Goal: Task Accomplishment & Management: Complete application form

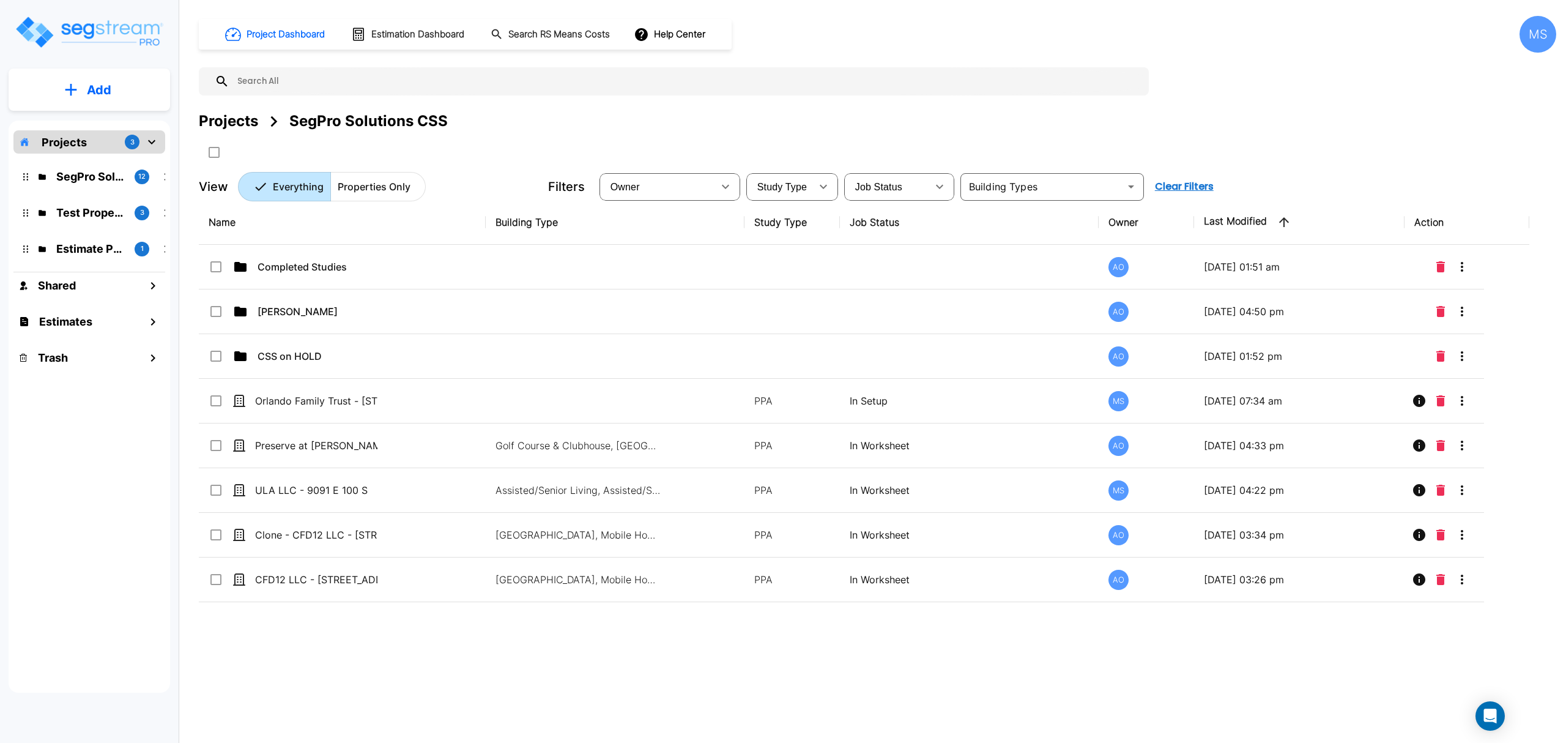
click at [113, 91] on button "Add" at bounding box center [89, 89] width 161 height 35
click at [91, 163] on p "Add Property" at bounding box center [96, 158] width 62 height 15
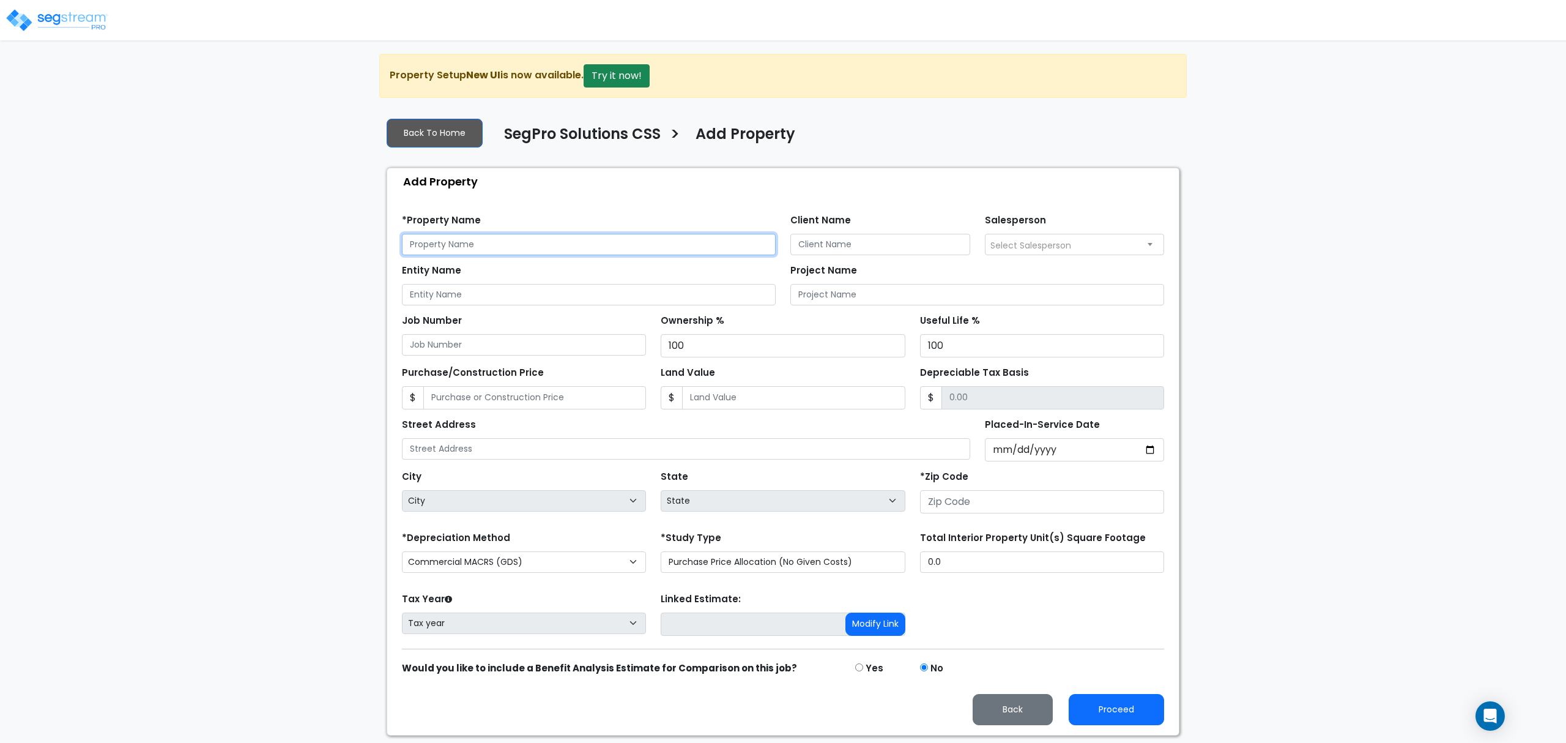
click at [434, 245] on input "text" at bounding box center [589, 244] width 374 height 21
drag, startPoint x: 549, startPoint y: 255, endPoint x: 544, endPoint y: 258, distance: 6.3
click at [544, 258] on form "*Property Name 133 Bon Temp LLC Client Name Salesperson 100 100" at bounding box center [783, 465] width 762 height 520
click at [543, 251] on input "133 Bon Temp LLC" at bounding box center [589, 244] width 374 height 21
click at [544, 253] on input "133 Bon Temp LLC" at bounding box center [589, 244] width 374 height 21
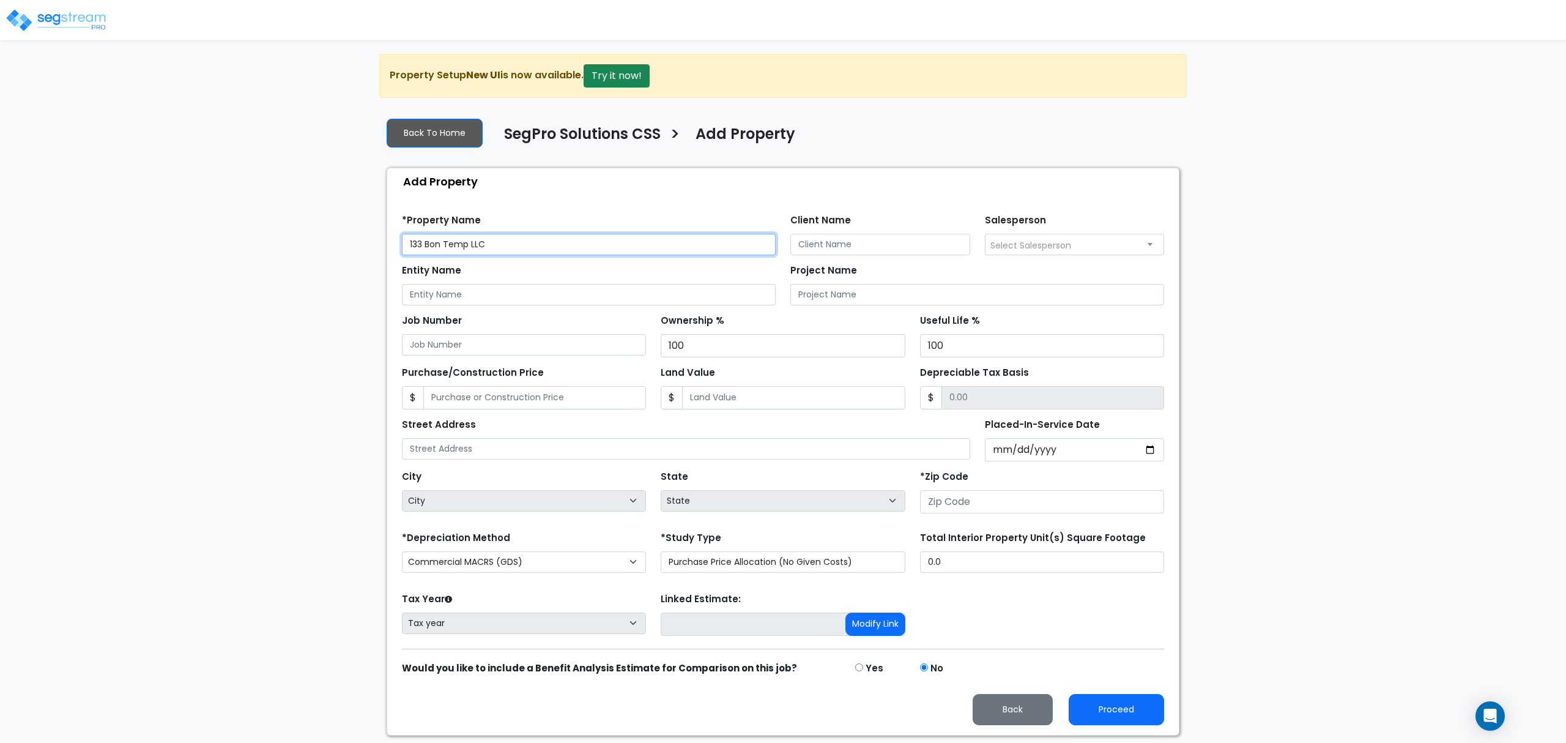
click at [544, 255] on input "133 Bon Temp LLC" at bounding box center [589, 244] width 374 height 21
click at [542, 254] on input "133 Bon Temp LLC" at bounding box center [589, 244] width 374 height 21
click at [542, 253] on input "133 Bon Temp LLC" at bounding box center [589, 244] width 374 height 21
click at [543, 253] on input "133 Bon Temp LLC" at bounding box center [589, 244] width 374 height 21
type input "133 Bon Temp LLC"
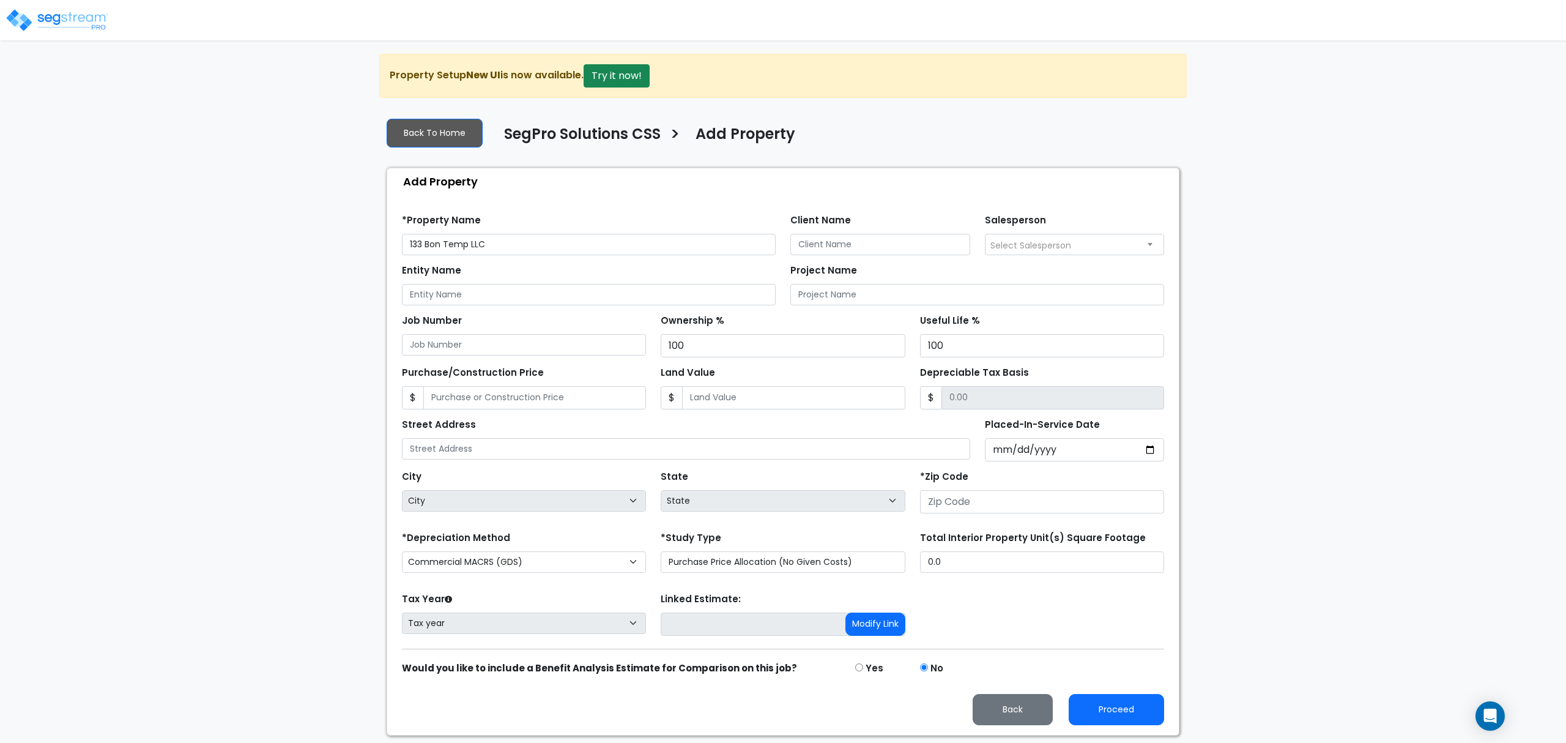
click at [488, 306] on form "*Property Name 133 Bon Temp LLC Client Name Salesperson 100 100" at bounding box center [783, 465] width 762 height 520
click at [580, 297] on input "Entity Name" at bounding box center [589, 294] width 374 height 21
drag, startPoint x: 580, startPoint y: 297, endPoint x: 569, endPoint y: 301, distance: 11.8
click at [578, 297] on input "Entity Name" at bounding box center [589, 294] width 374 height 21
click at [532, 291] on input "Entity Name" at bounding box center [589, 294] width 374 height 21
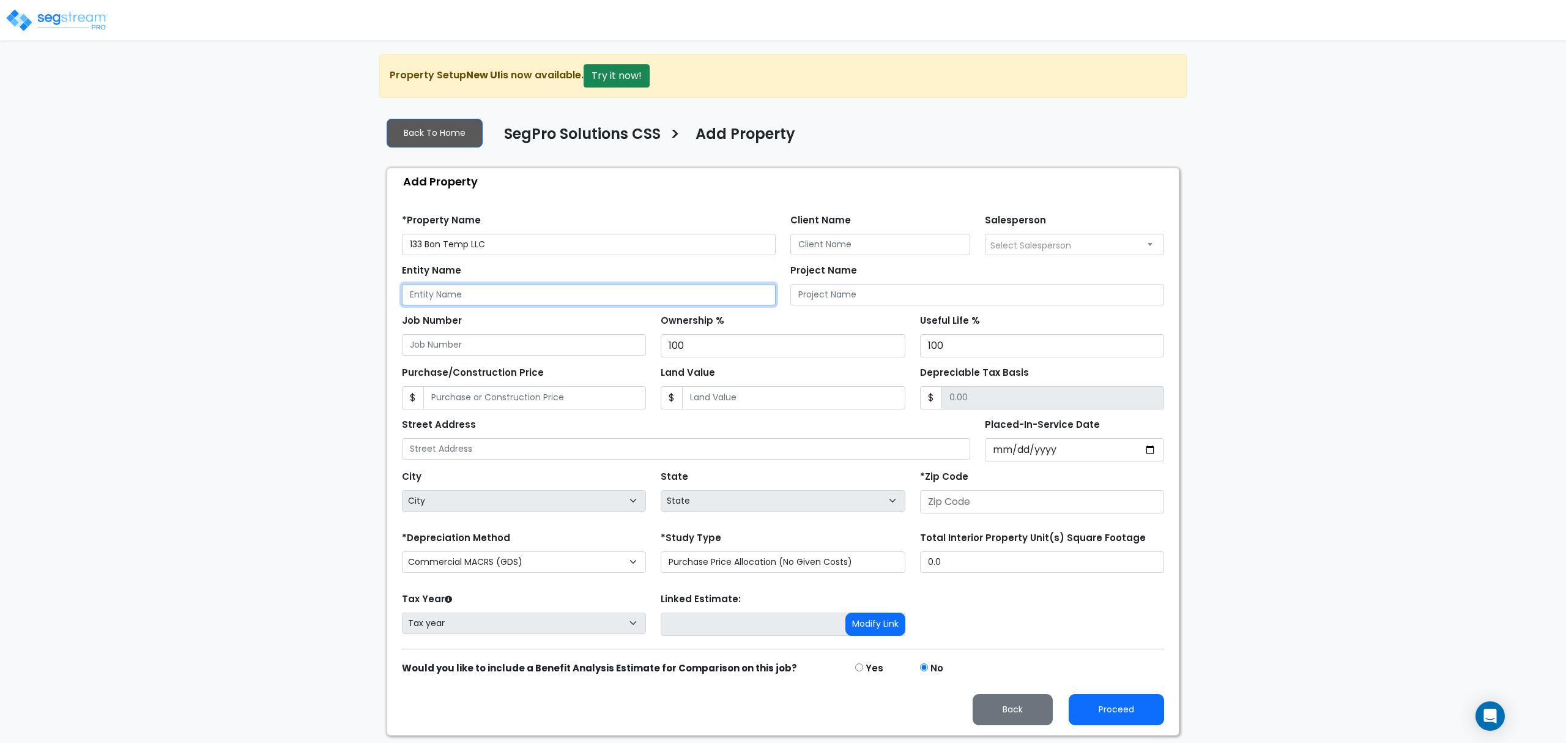
paste input "133 Bon Temp LLC"
type input "133 Bon Temp LLC"
click at [833, 238] on input "Client Name" at bounding box center [880, 244] width 180 height 21
type input "Kurt Bellow"
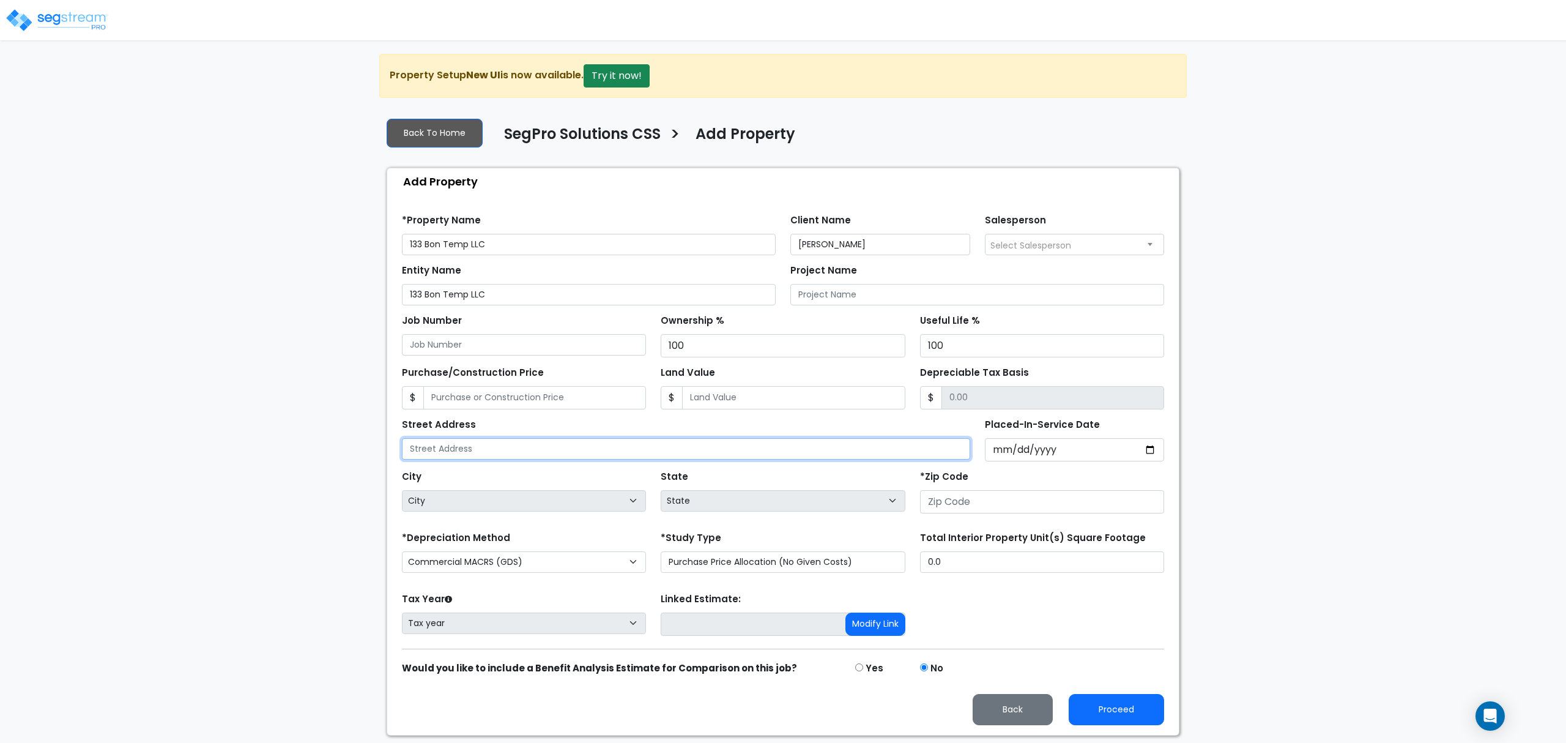
click at [564, 451] on input "text" at bounding box center [686, 448] width 568 height 21
paste input "133 Bon Temp LLC"
click at [580, 456] on input "133 Bon Temps Roule" at bounding box center [686, 448] width 568 height 21
click at [581, 456] on input "133 Bon Temps Roule" at bounding box center [686, 448] width 568 height 21
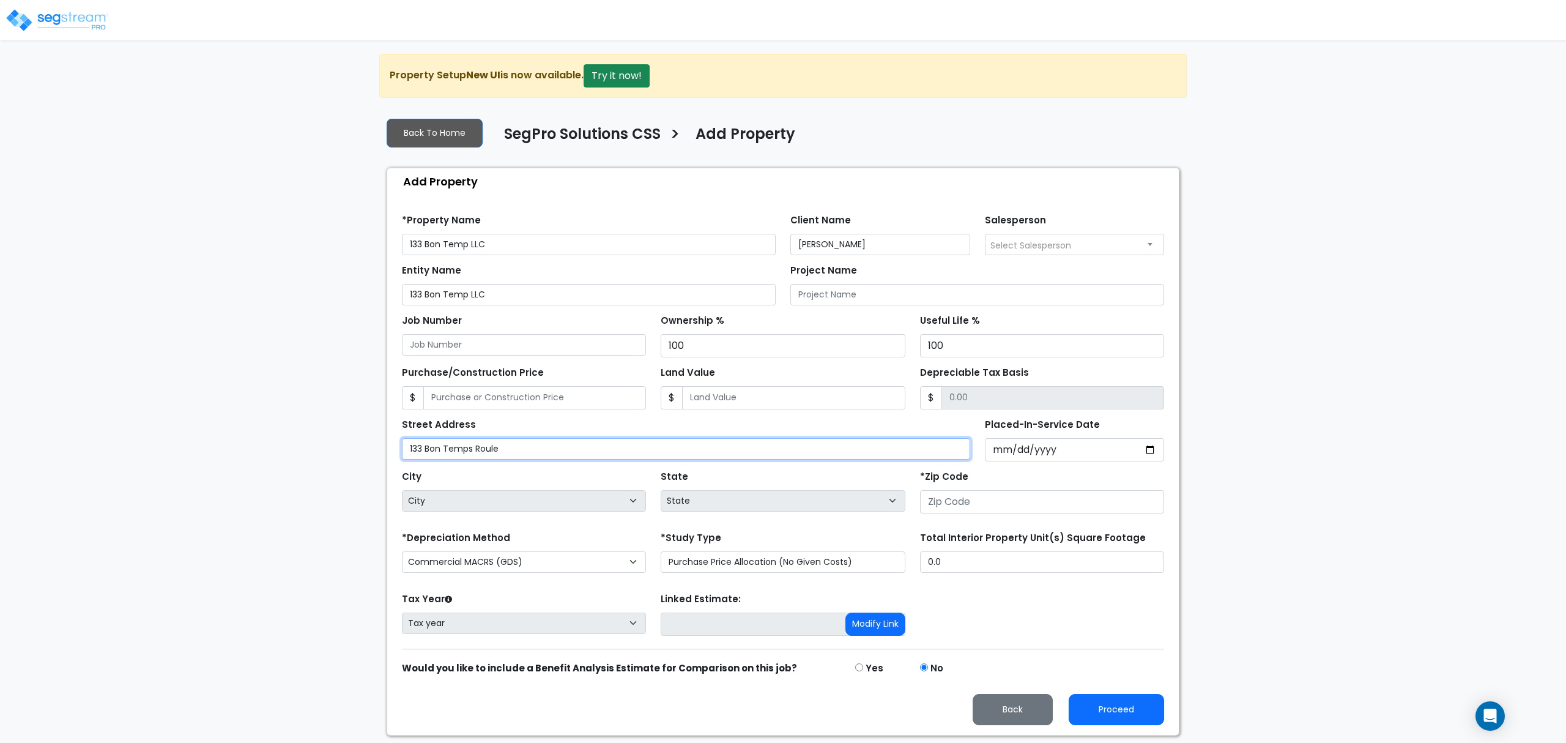
type input "133 Bon Temps Roule"
drag, startPoint x: 708, startPoint y: 326, endPoint x: 715, endPoint y: 314, distance: 13.7
drag, startPoint x: 715, startPoint y: 314, endPoint x: 627, endPoint y: 272, distance: 96.9
click at [627, 272] on div "Entity Name 133 Bon Temp LLC" at bounding box center [589, 283] width 374 height 44
click at [581, 459] on input "133 Bon Temps Roule" at bounding box center [686, 448] width 568 height 21
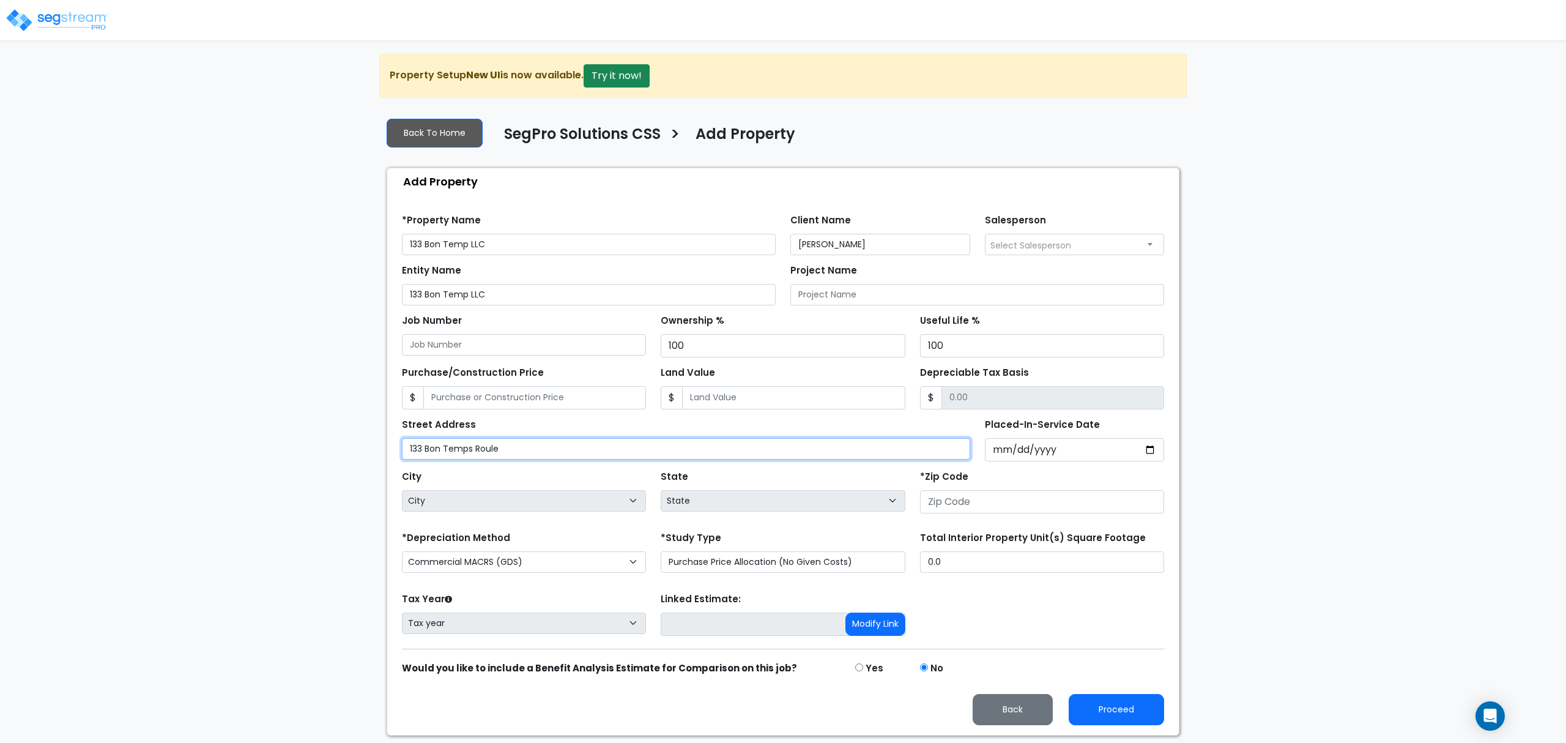
click at [581, 459] on input "133 Bon Temps Roule" at bounding box center [686, 448] width 568 height 21
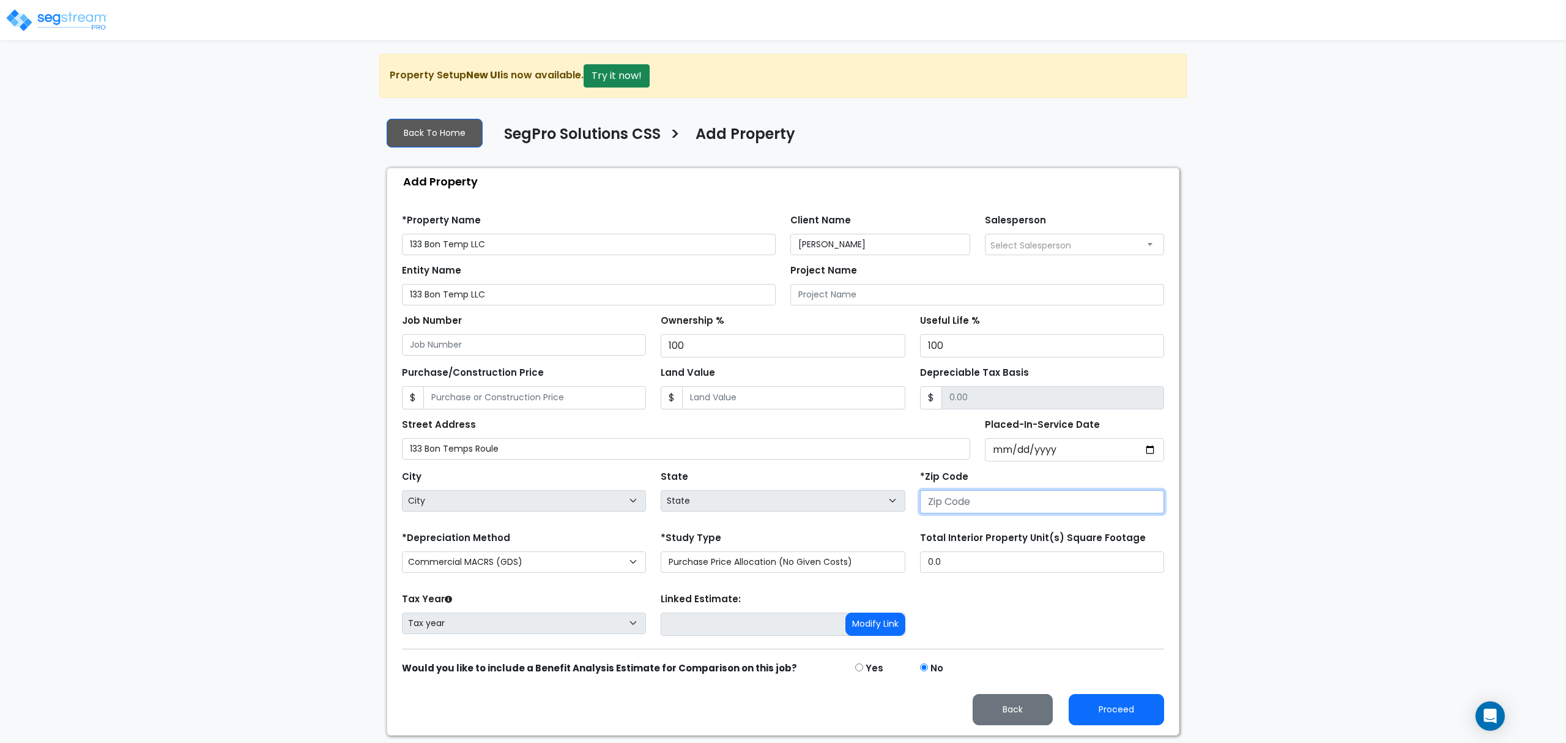
click at [969, 512] on input "number" at bounding box center [1042, 501] width 244 height 23
type input "70"
select select "LA"
type input "70471"
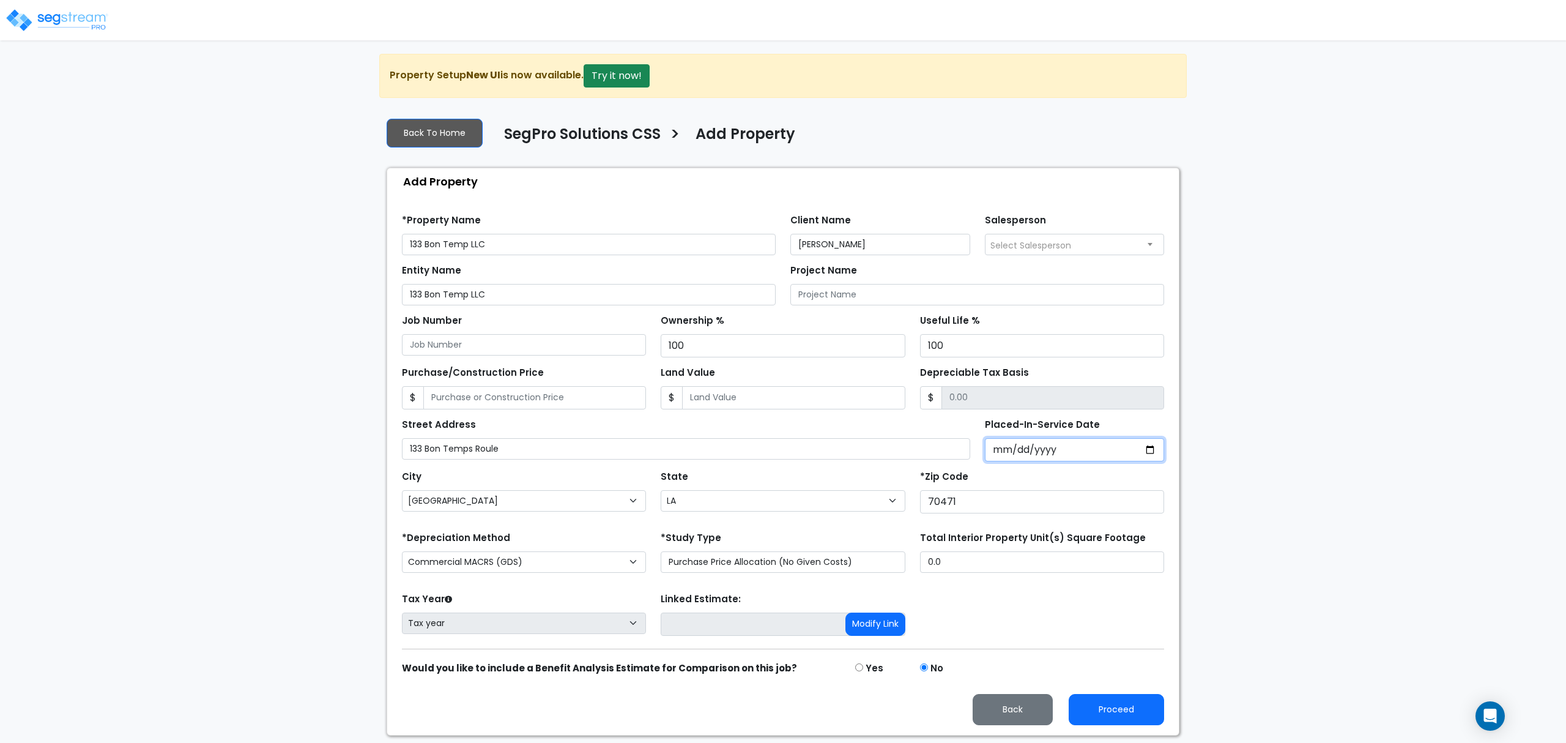
click at [1006, 459] on input "Placed-In-Service Date" at bounding box center [1075, 449] width 180 height 23
drag, startPoint x: 1227, startPoint y: 575, endPoint x: 1285, endPoint y: 600, distance: 63.9
drag, startPoint x: 1285, startPoint y: 600, endPoint x: 471, endPoint y: 392, distance: 840.4
click at [471, 392] on input "Purchase/Construction Price" at bounding box center [534, 397] width 223 height 23
click at [722, 400] on input "Land Value" at bounding box center [793, 397] width 223 height 23
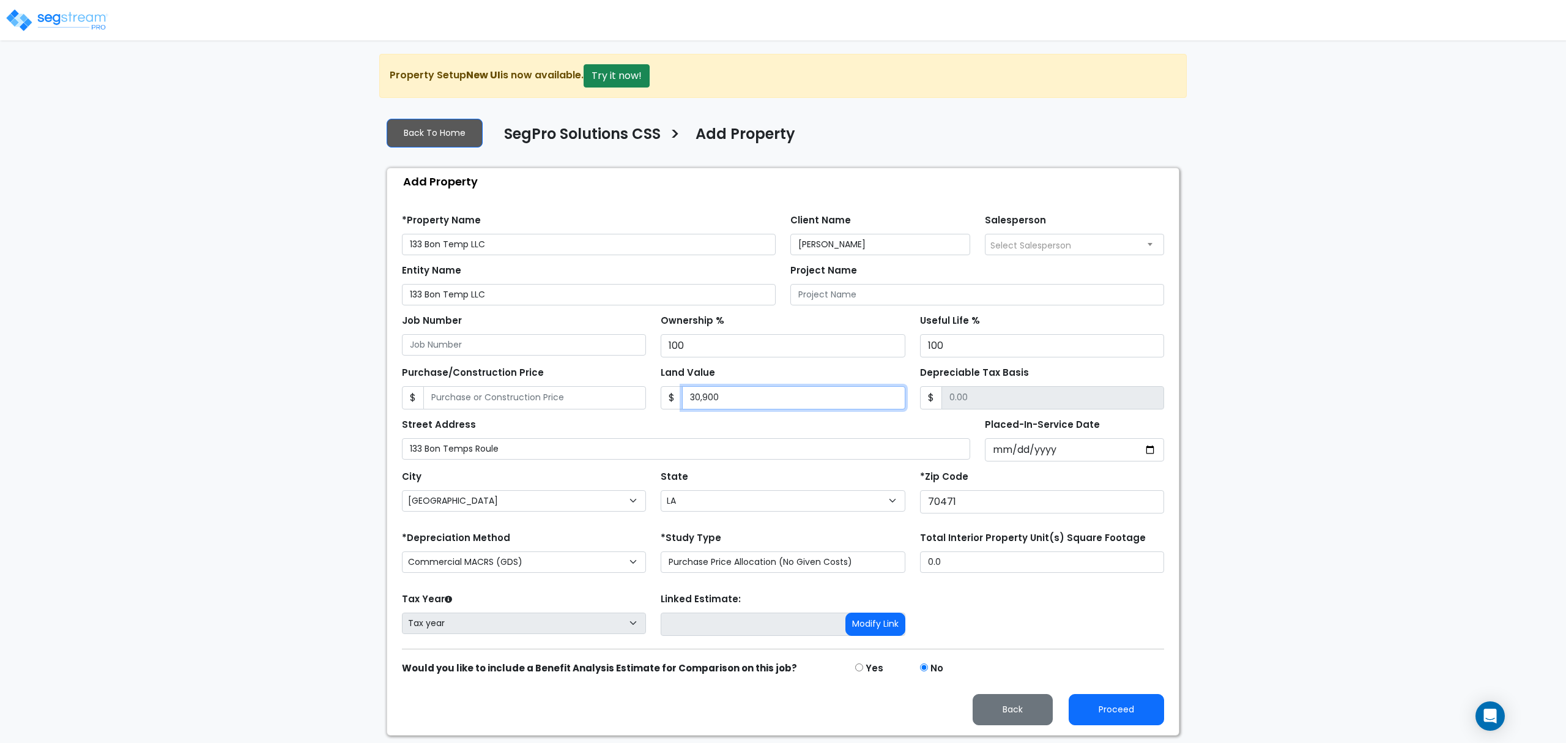
type input "30,900"
click at [590, 395] on input "Purchase/Construction Price" at bounding box center [534, 397] width 223 height 23
type input "5"
type input "-30,895.00"
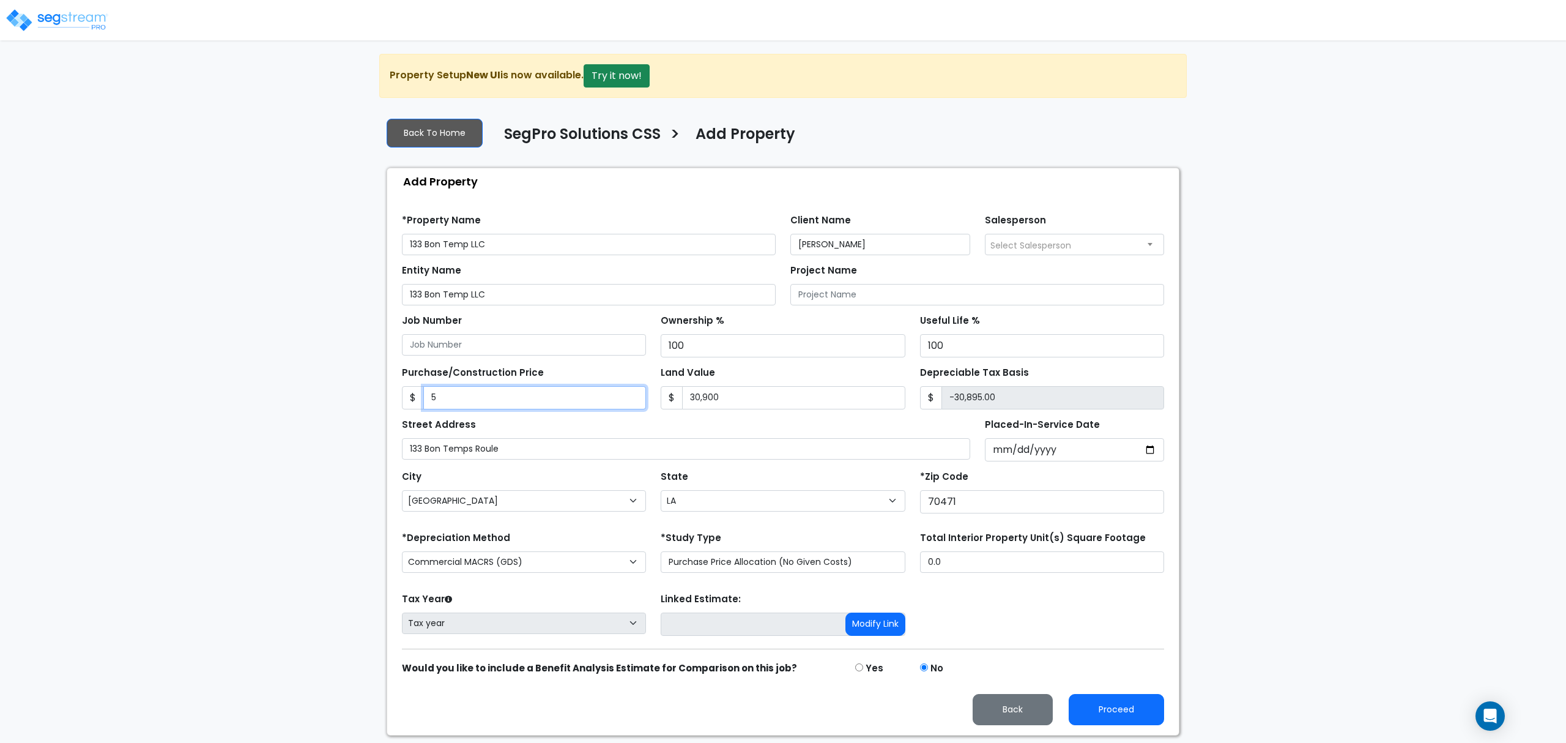
type input "55"
type input "-30,845.00"
type input "556"
type input "-30,344.00"
type input "5569"
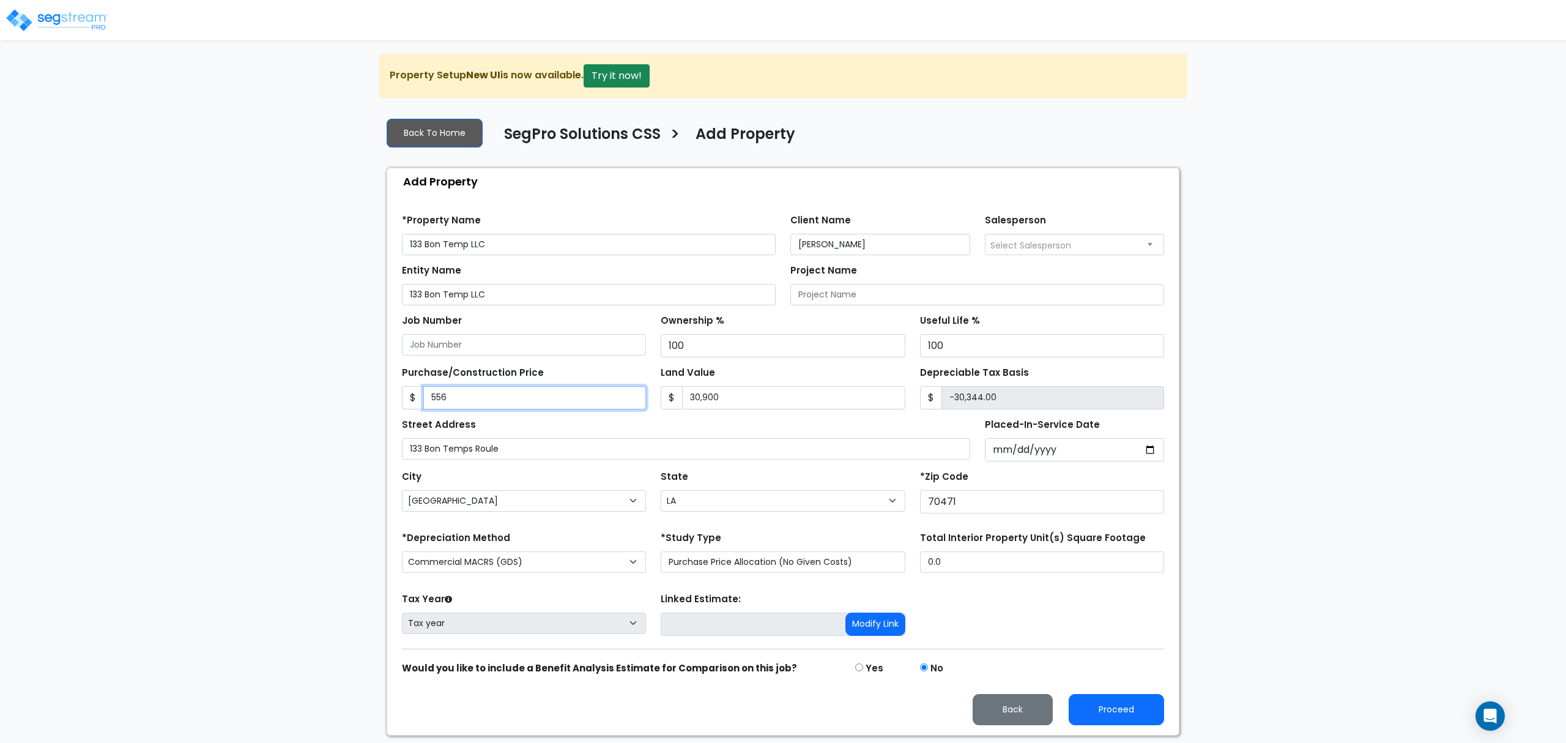
type input "-25,331.00"
type input "5,56"
type input "-30,344.00"
type input "5568"
type input "-25,332.00"
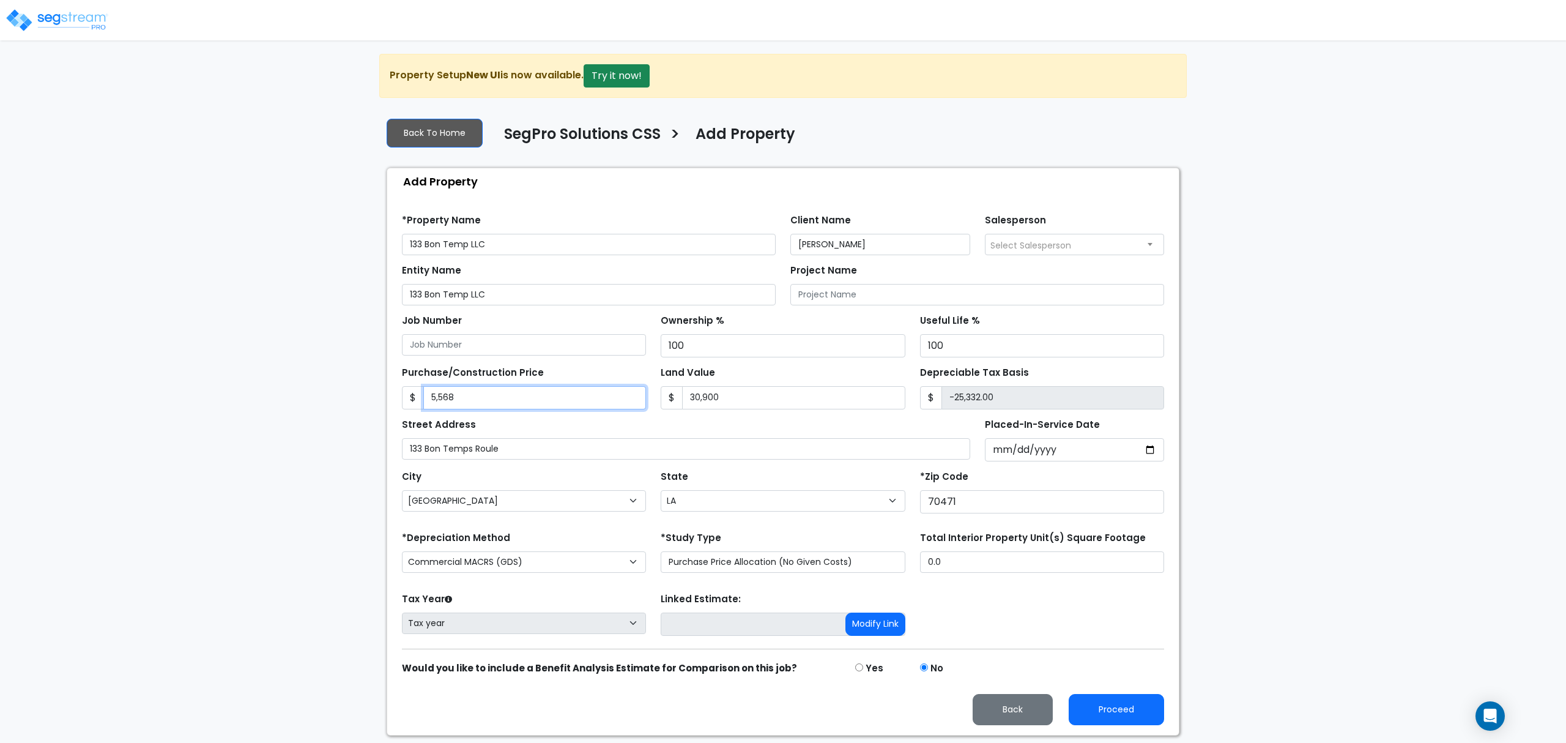
type input "5,5683"
type input "24,783.00"
type input "5,56838"
type input "525,938.00"
type input "556,838"
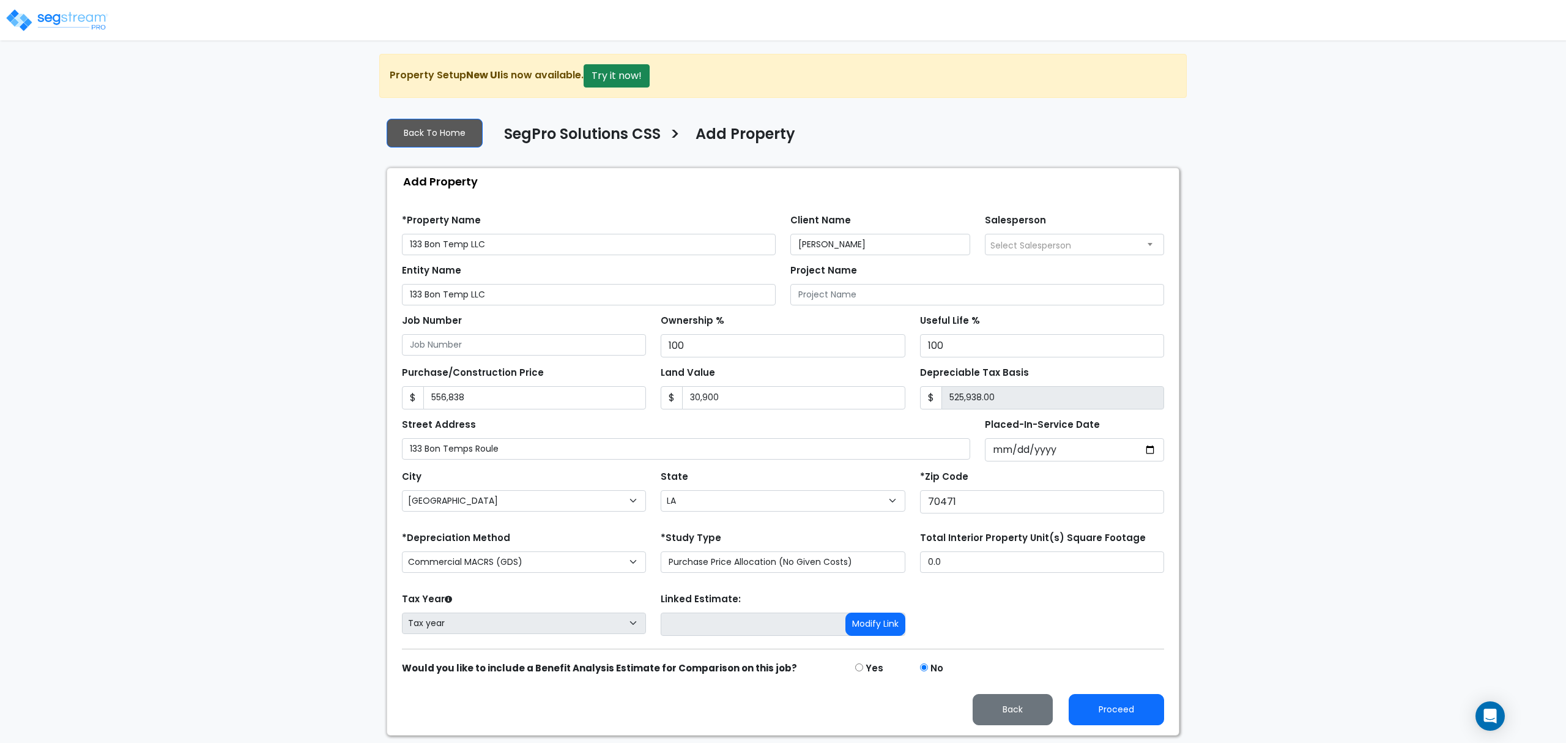
click at [358, 436] on div "We are Building your Property. So please grab a coffee and let us do the heavy …" at bounding box center [783, 394] width 1566 height 681
click at [1020, 450] on input "Placed-In-Service Date" at bounding box center [1075, 449] width 180 height 23
drag, startPoint x: 1018, startPoint y: 453, endPoint x: 1009, endPoint y: 455, distance: 8.9
click at [1016, 453] on input "Placed-In-Service Date" at bounding box center [1075, 449] width 180 height 23
click at [1002, 455] on input "Placed-In-Service Date" at bounding box center [1075, 449] width 180 height 23
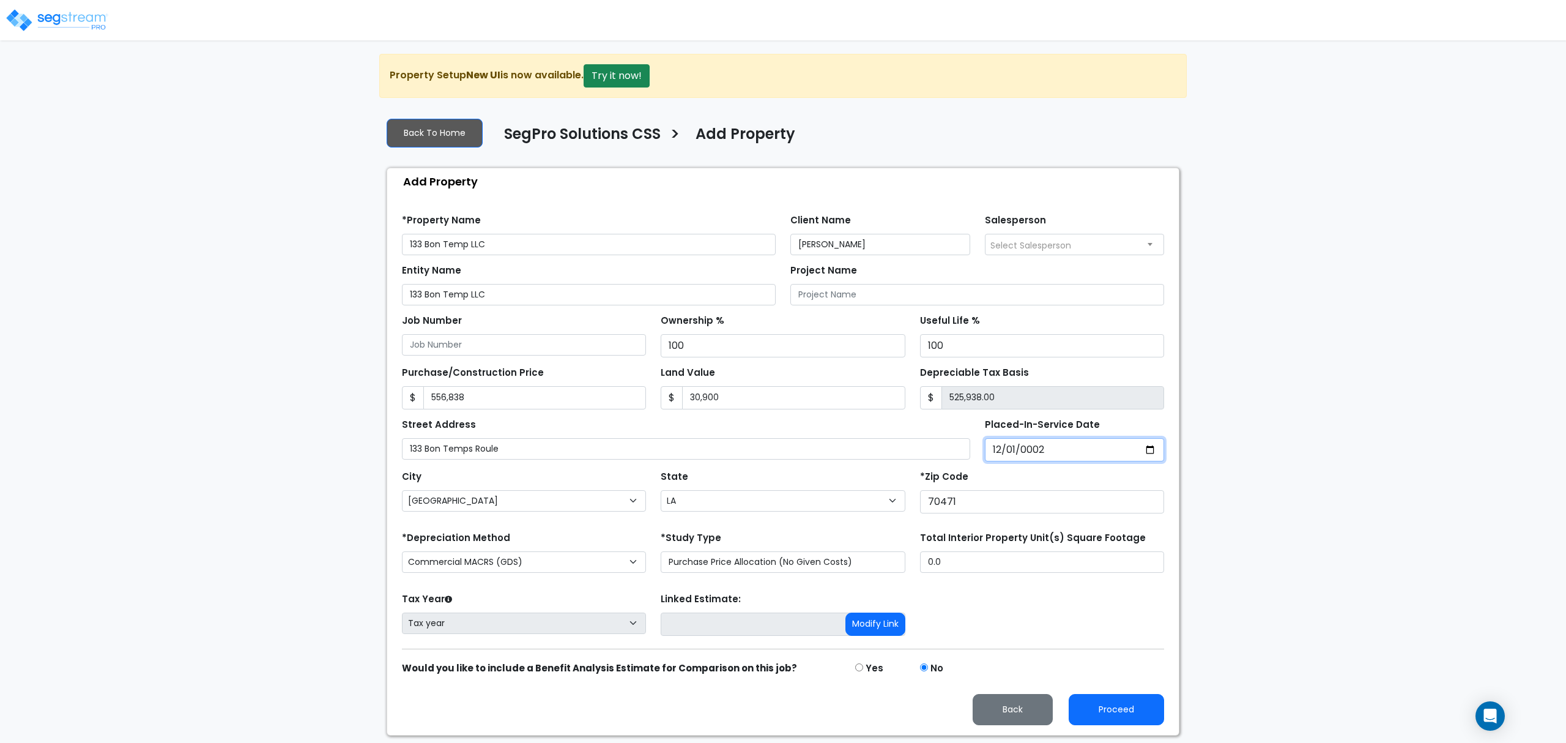
type input "0020-12-01"
select select "20"
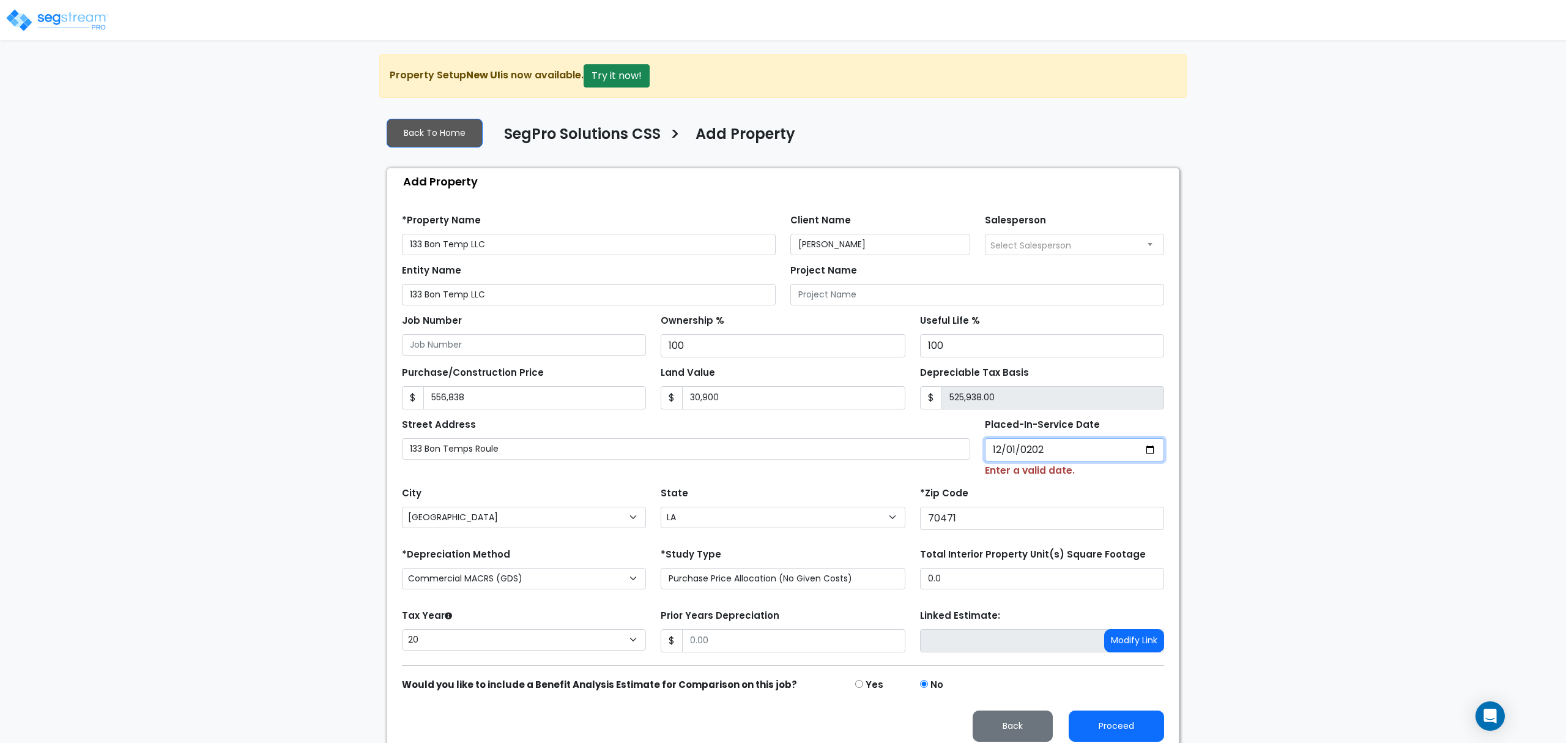
type input "2024-12-01"
select select "2024"
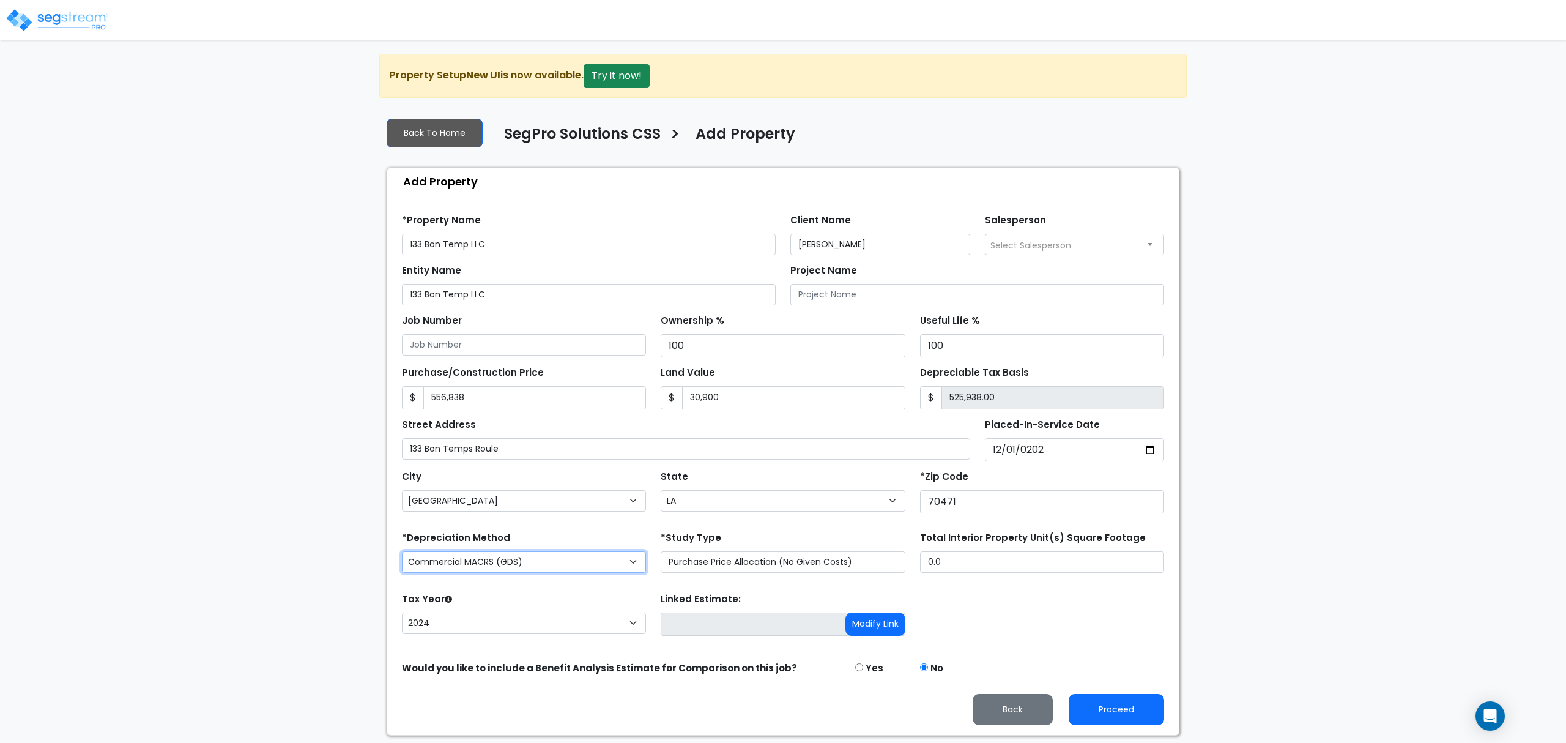
click at [597, 560] on select "Commercial MACRS (GDS) Residential Rental MACRS (GDS) Commercial MACRS (GDS) QIP" at bounding box center [524, 561] width 244 height 21
select select "RRM(_30"
click at [947, 568] on input "0.0" at bounding box center [1042, 561] width 244 height 21
type input "4,802"
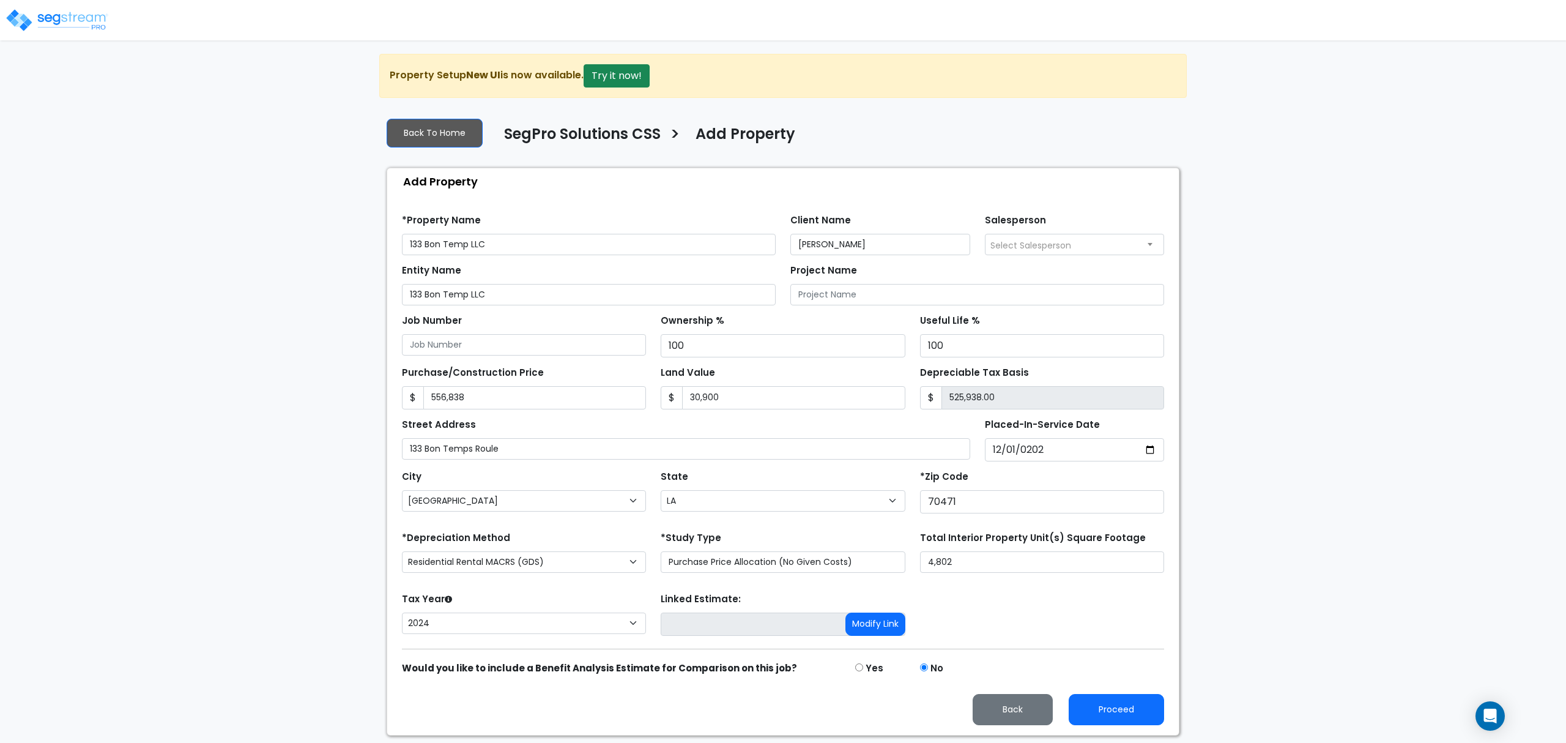
click at [1019, 615] on div "Tax Year Please Enter The Placed In Service Date First. 2026 2025 2024 Prior Ye…" at bounding box center [783, 614] width 777 height 49
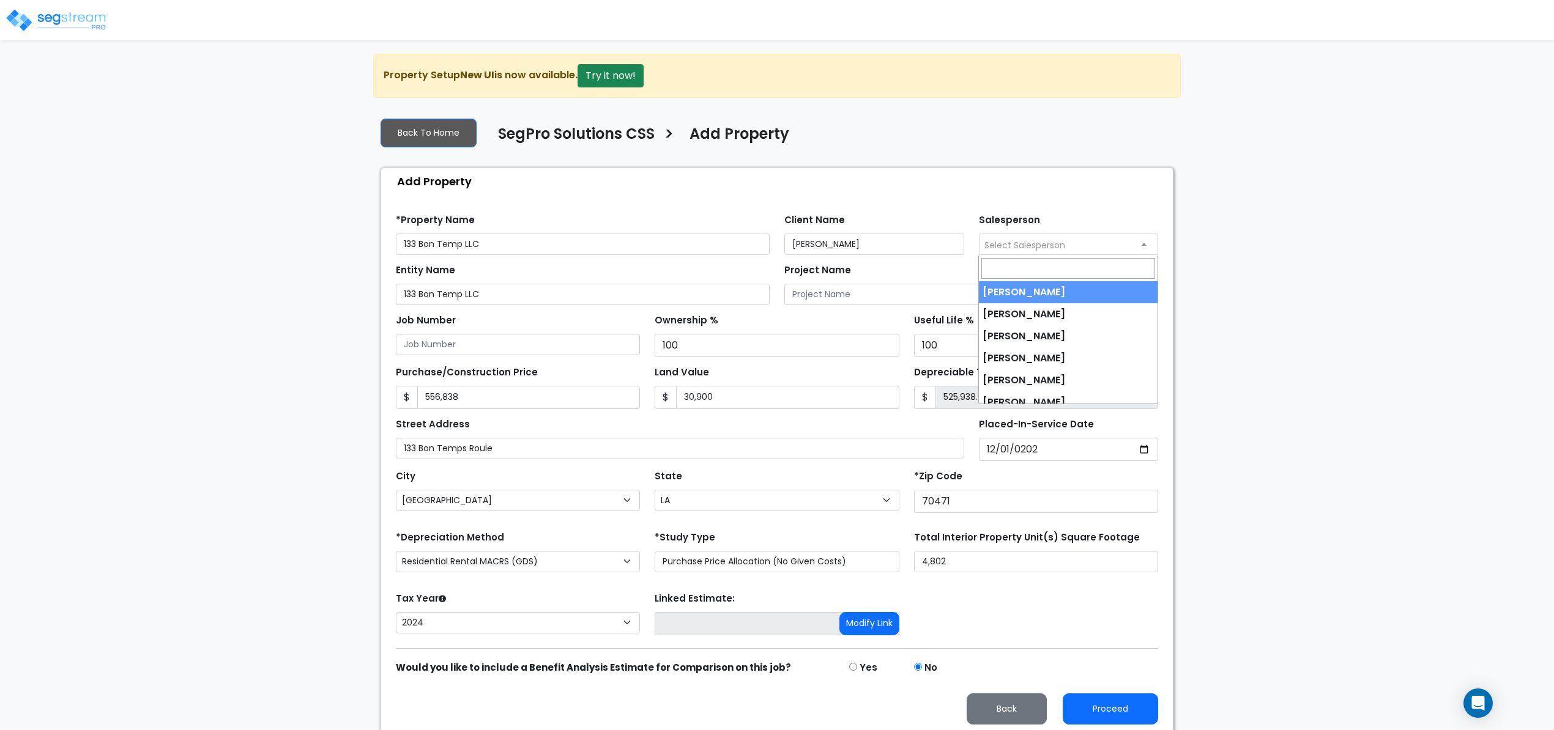
click at [992, 247] on span "Select Salesperson" at bounding box center [1024, 245] width 81 height 12
select select "173"
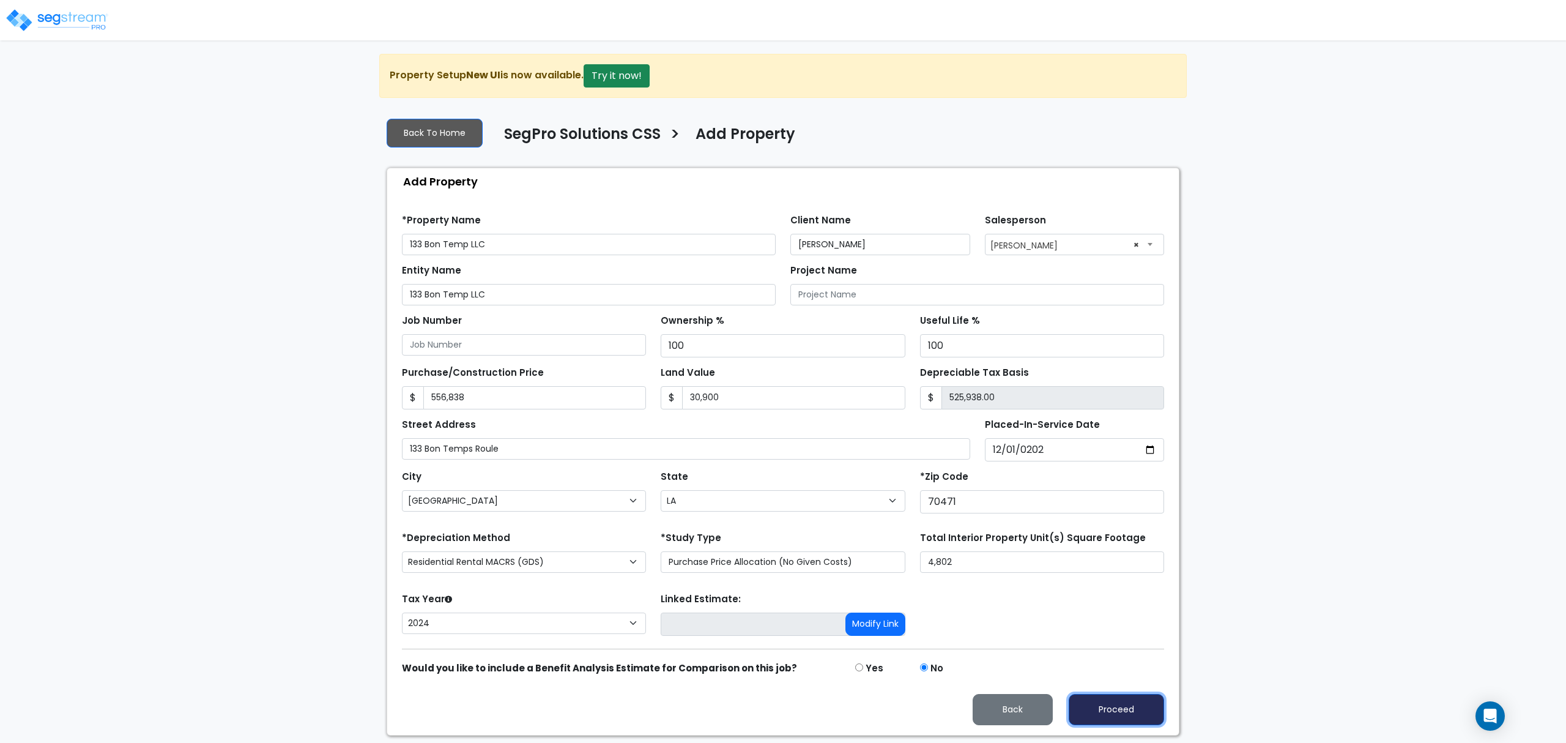
click at [1115, 710] on button "Proceed" at bounding box center [1116, 709] width 95 height 31
type input "556838"
type input "30900"
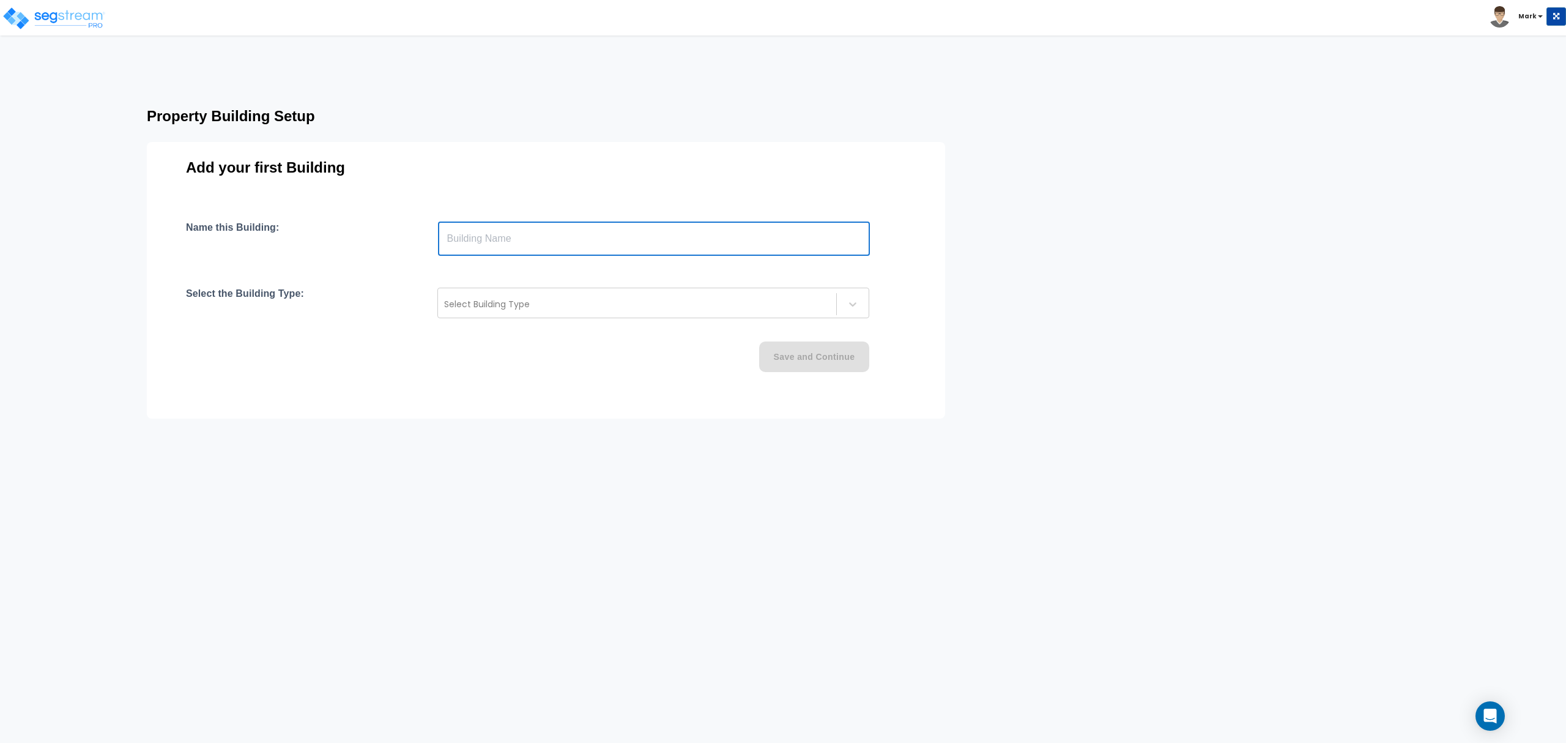
paste input "text"
type input "133 Bon Temps Roule"
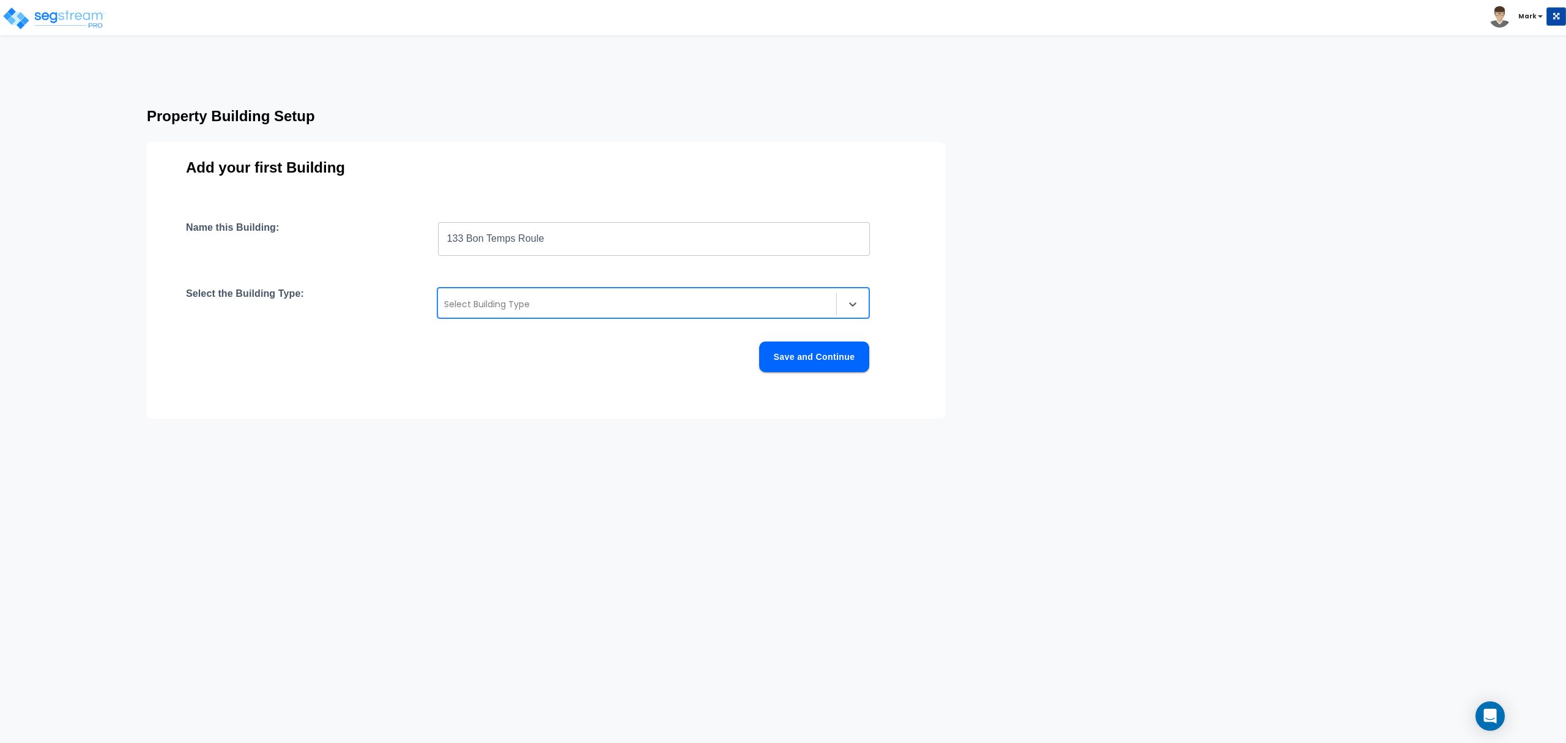
click at [508, 306] on div at bounding box center [637, 304] width 386 height 15
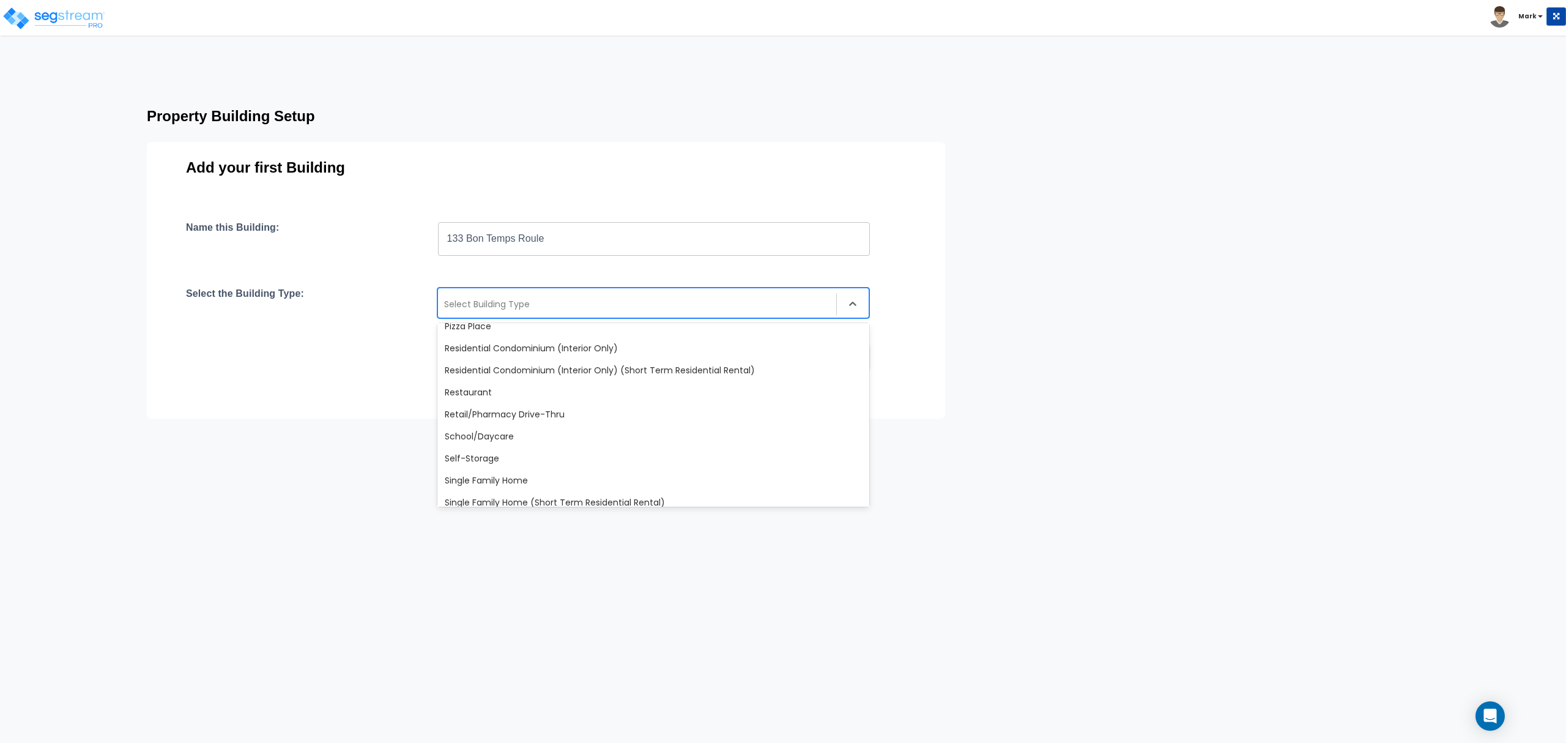
scroll to position [1055, 0]
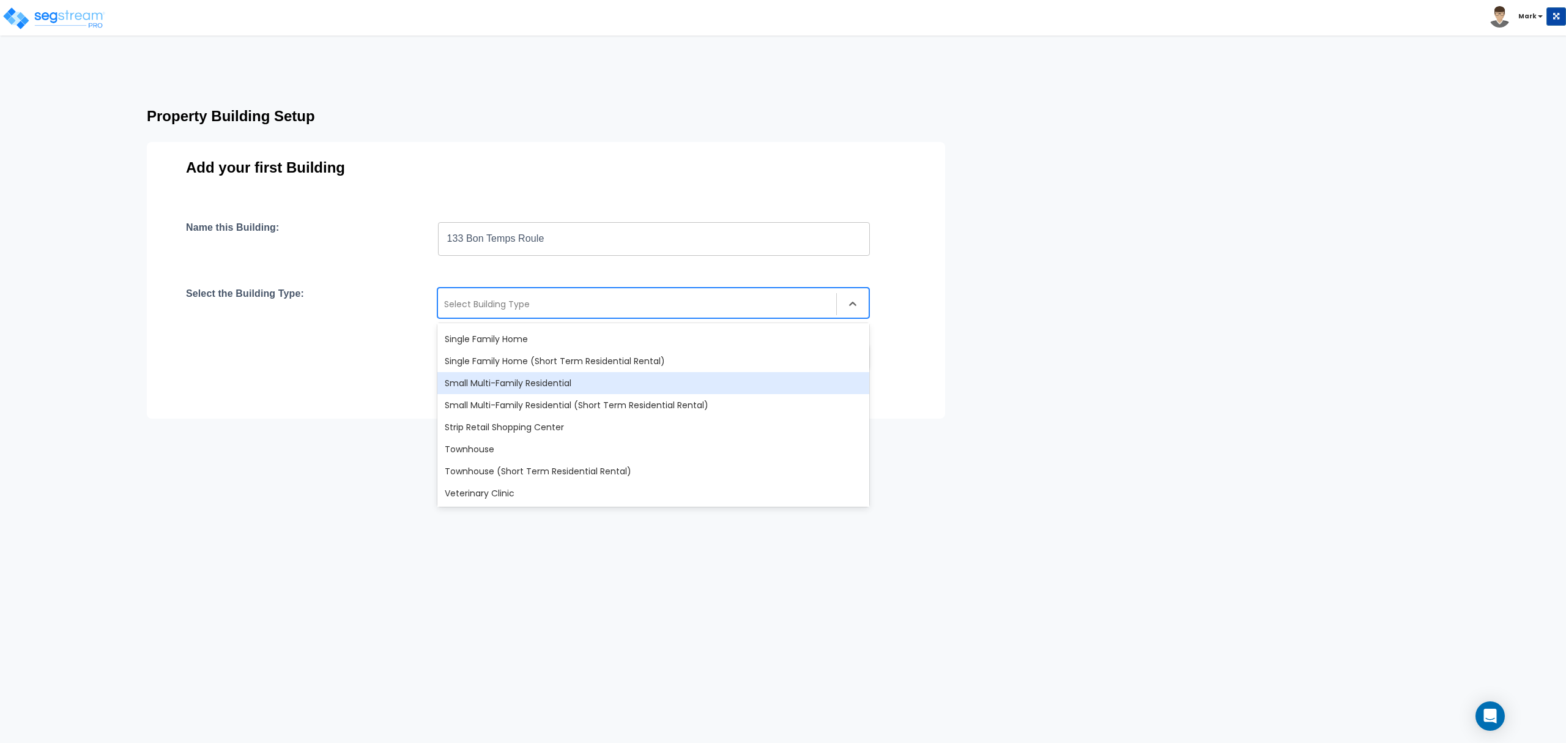
click at [521, 389] on div "Small Multi-Family Residential" at bounding box center [653, 383] width 432 height 22
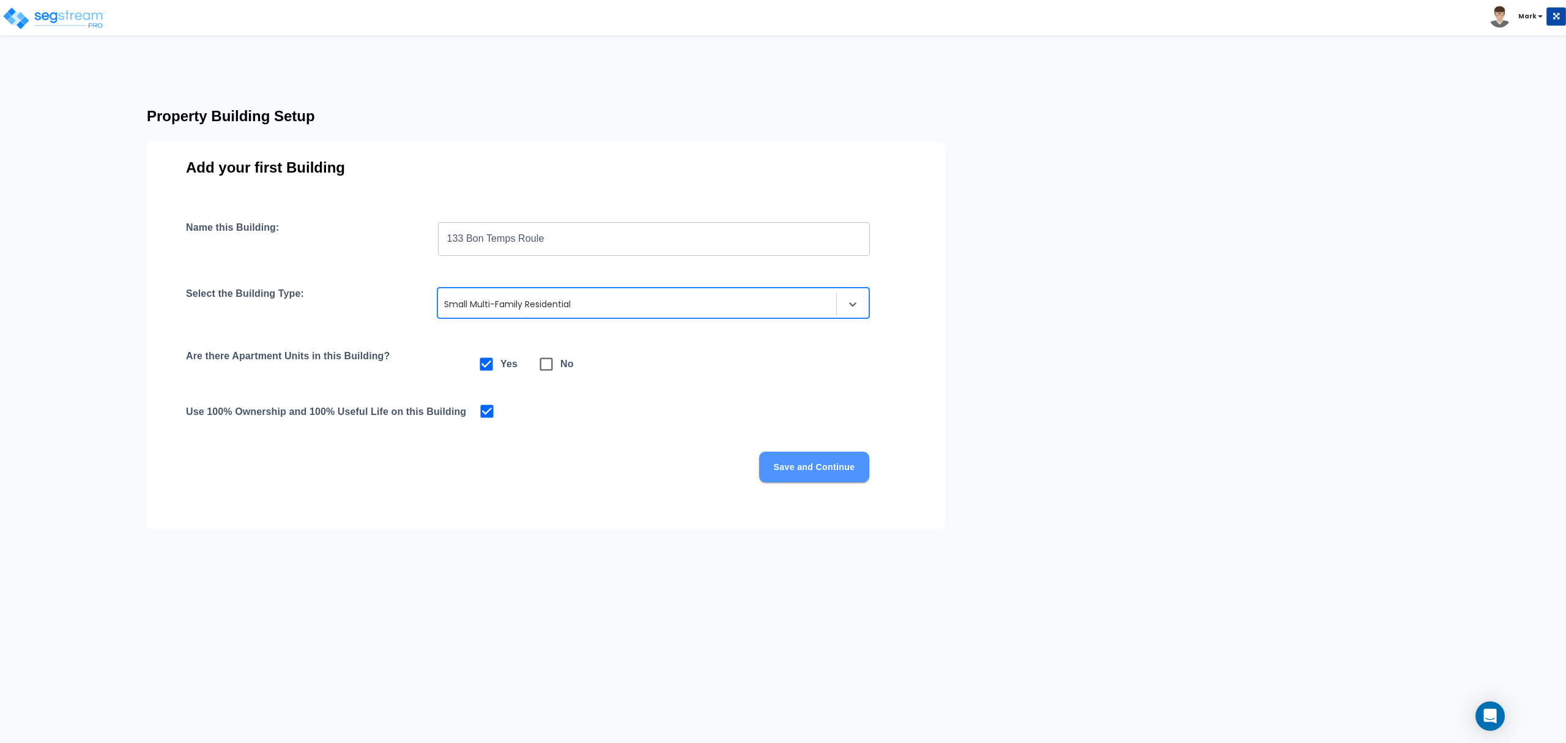
click at [807, 470] on button "Save and Continue" at bounding box center [814, 466] width 110 height 31
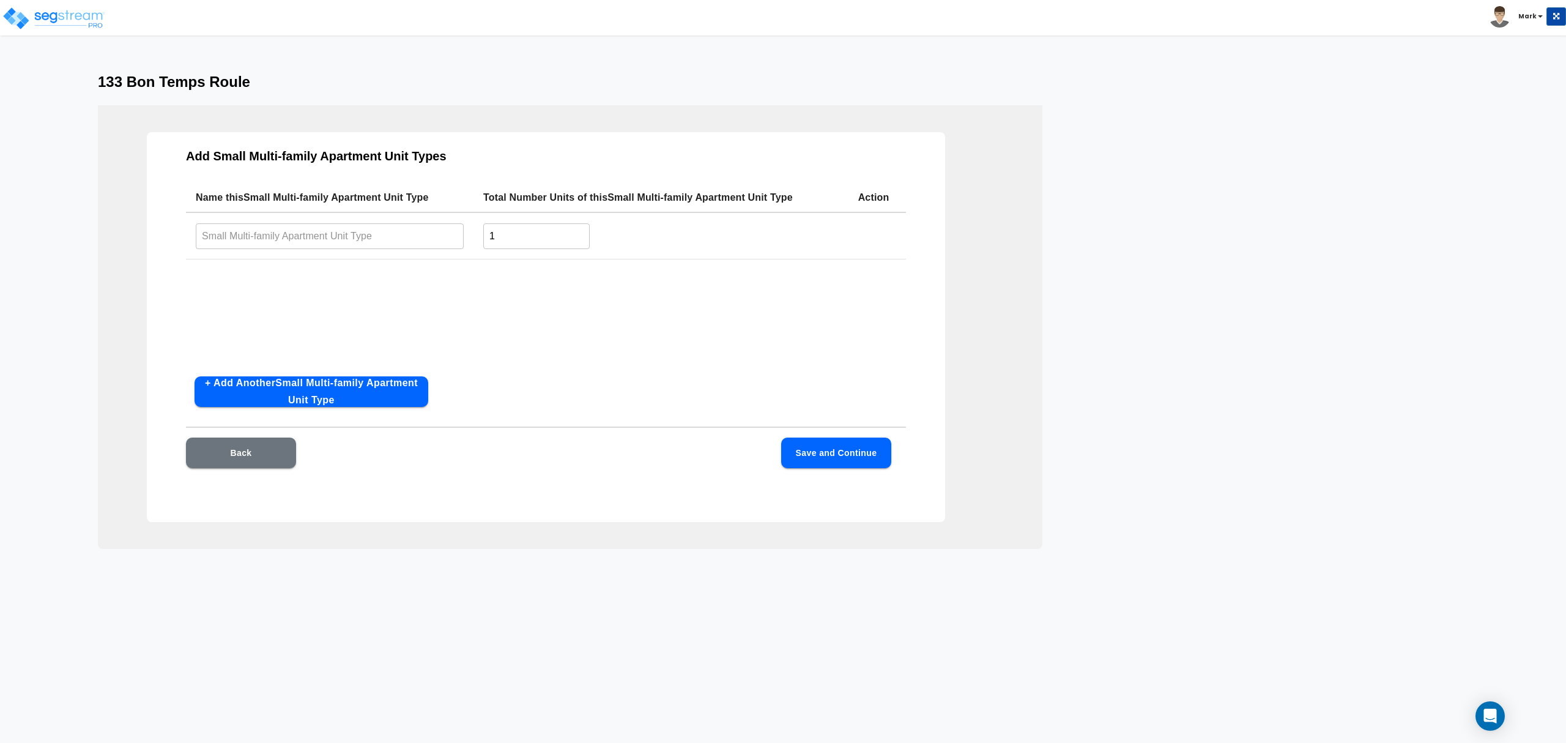
click at [530, 233] on input "1" at bounding box center [536, 236] width 106 height 26
type input "4"
click at [407, 232] on input "text" at bounding box center [330, 236] width 268 height 26
paste input "133 Bon Temps Roule"
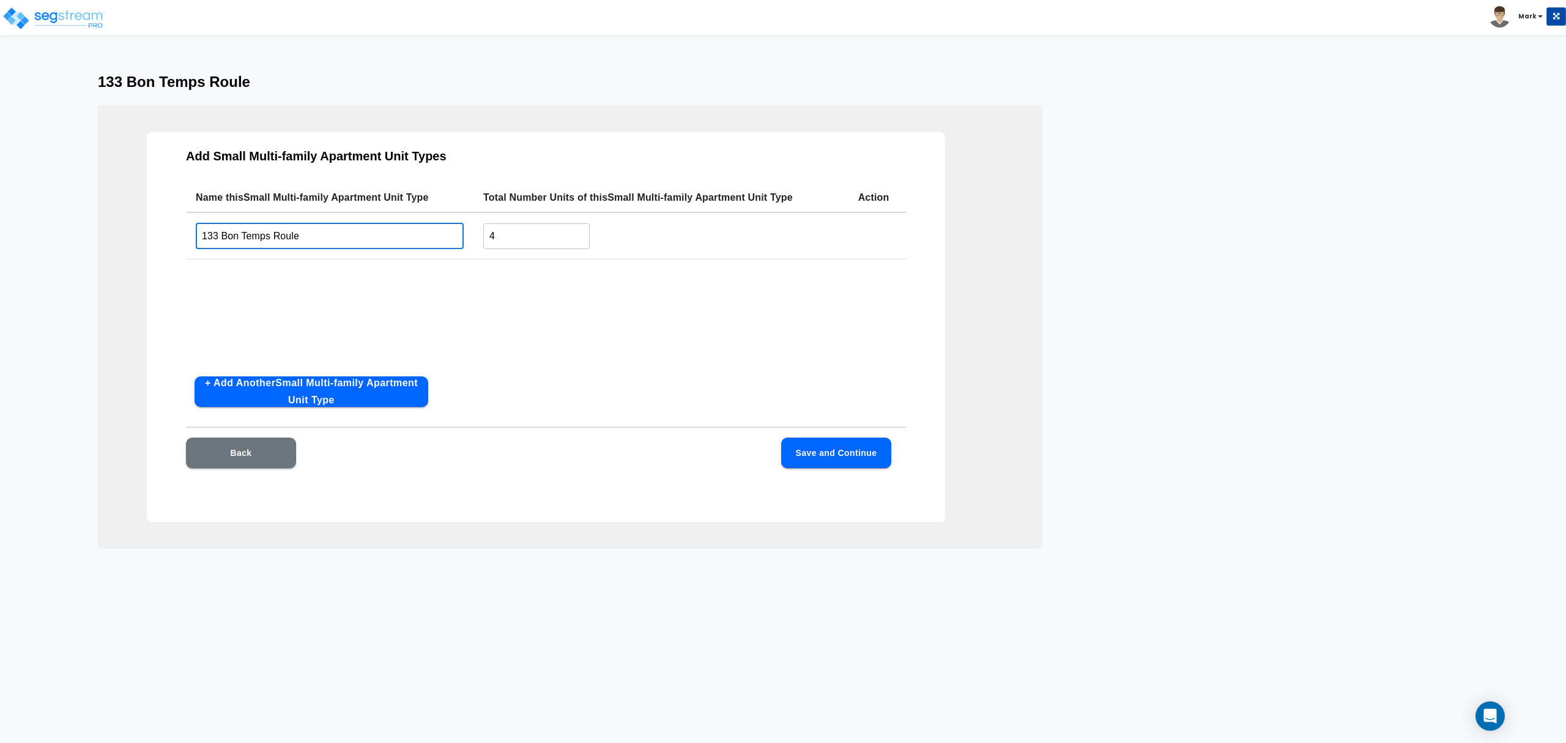
drag, startPoint x: 321, startPoint y: 246, endPoint x: 137, endPoint y: 242, distance: 184.2
click at [137, 242] on div "Add Small Multi-family Apartment Unit Types Name this Small Multi-family Apartm…" at bounding box center [570, 327] width 945 height 444
click at [353, 245] on input "133 Bon Temps Roule" at bounding box center [330, 236] width 268 height 26
click at [353, 248] on td "133 Bon Temps Roule ​" at bounding box center [330, 235] width 288 height 47
click at [354, 238] on input "133 Bon Temps Roule" at bounding box center [330, 236] width 268 height 26
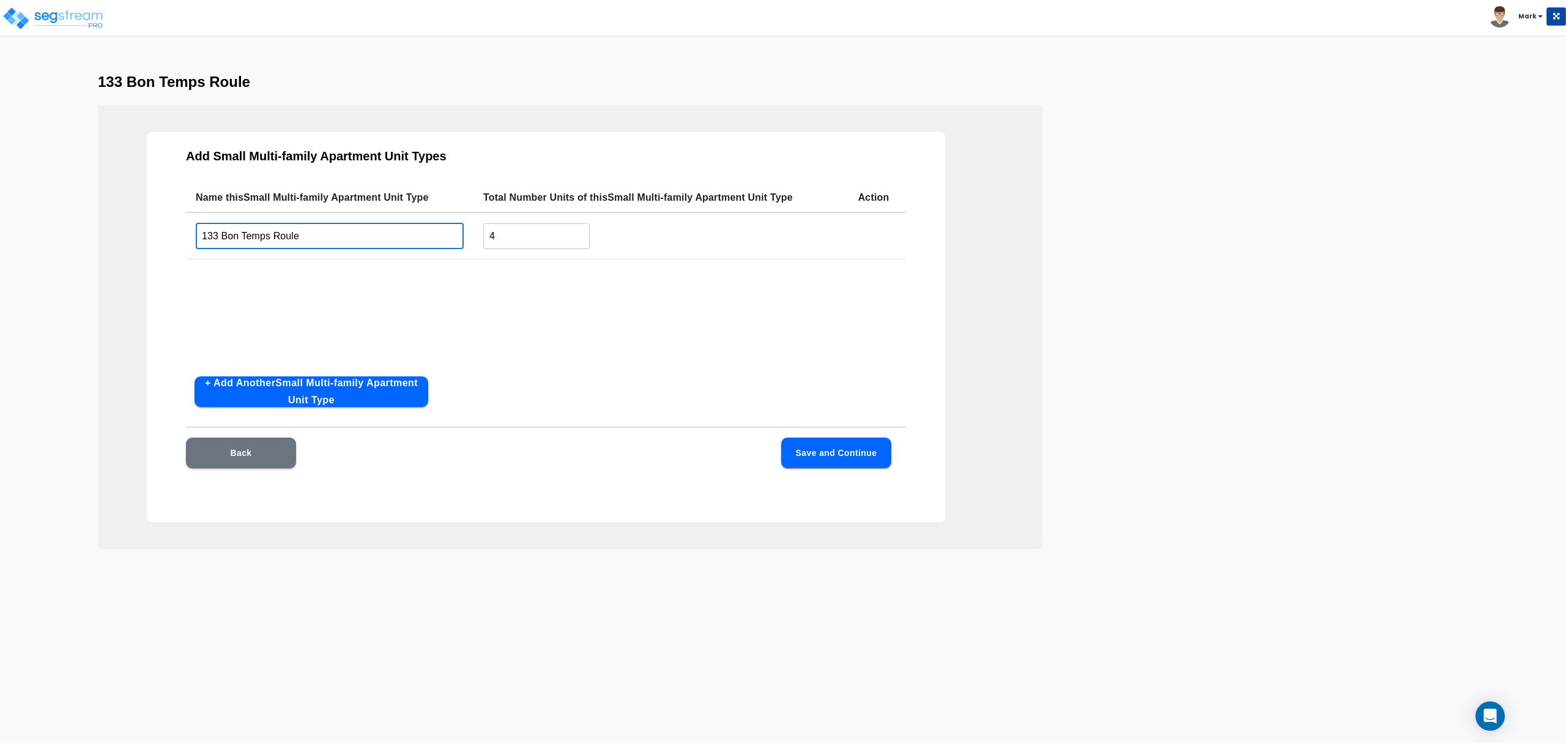
click at [354, 238] on input "133 Bon Temps Roule" at bounding box center [330, 236] width 268 height 26
drag, startPoint x: 243, startPoint y: 235, endPoint x: 71, endPoint y: 252, distance: 172.8
click at [72, 250] on div "133 Bon Temps Roule Add Small Multi-family Apartment Unit Types Name this Small…" at bounding box center [783, 310] width 1566 height 475
click at [254, 236] on input "Units" at bounding box center [330, 236] width 268 height 26
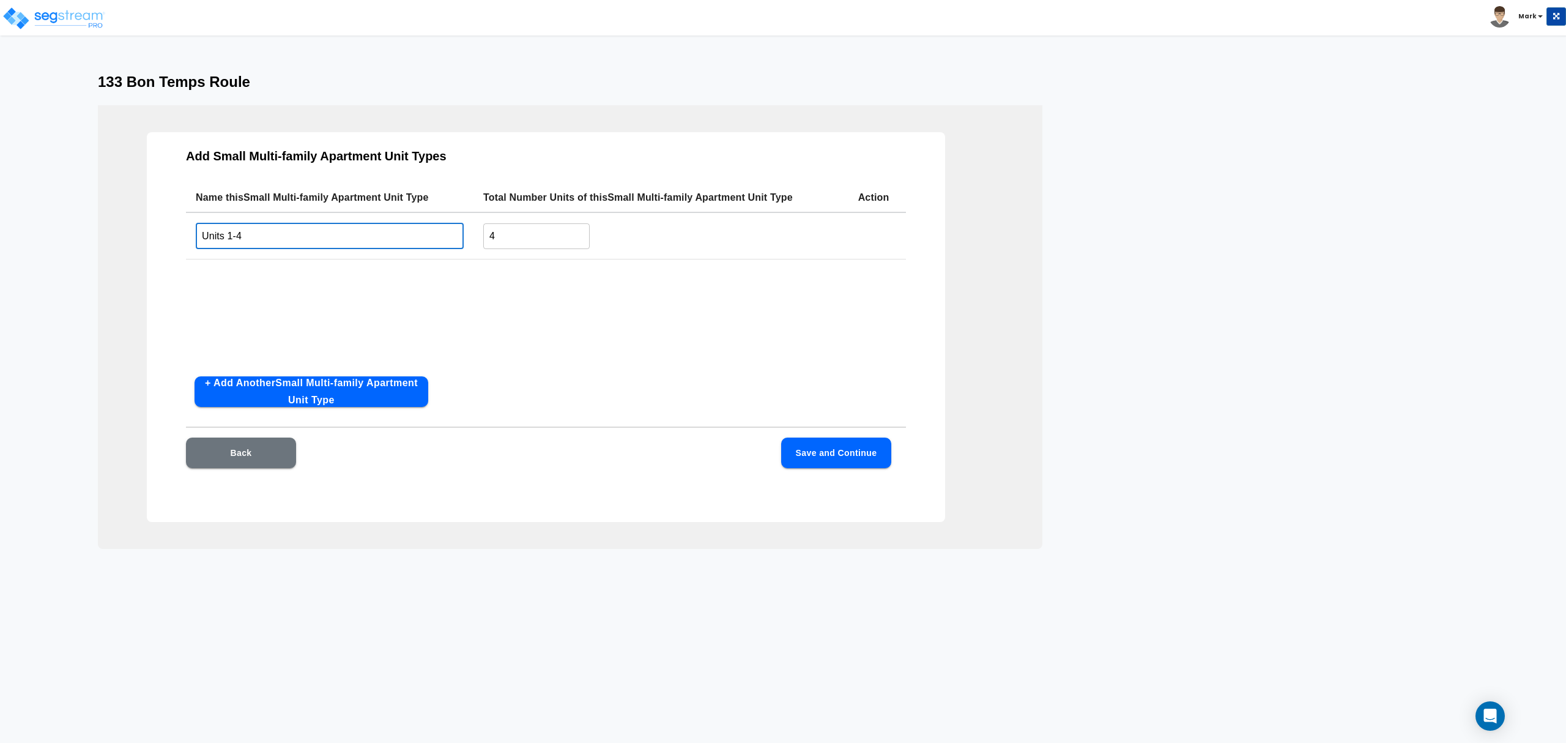
type input "Units 1-4"
click at [267, 275] on div "Name this Small Multi-family Apartment Unit Type Total Number Units of this Sma…" at bounding box center [546, 275] width 720 height 184
click at [831, 451] on button "Save and Continue" at bounding box center [836, 452] width 110 height 31
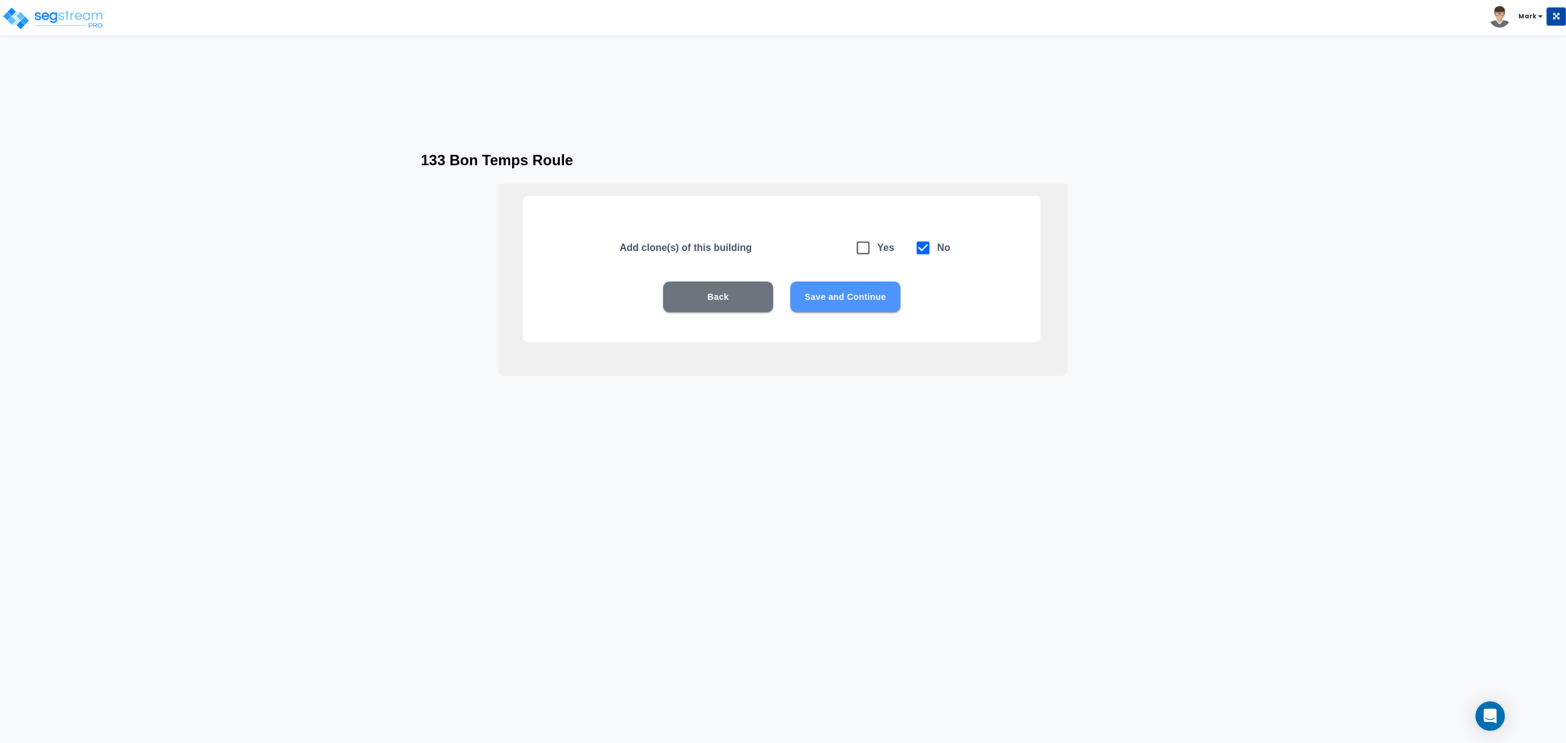
click at [831, 297] on button "Save and Continue" at bounding box center [845, 296] width 110 height 31
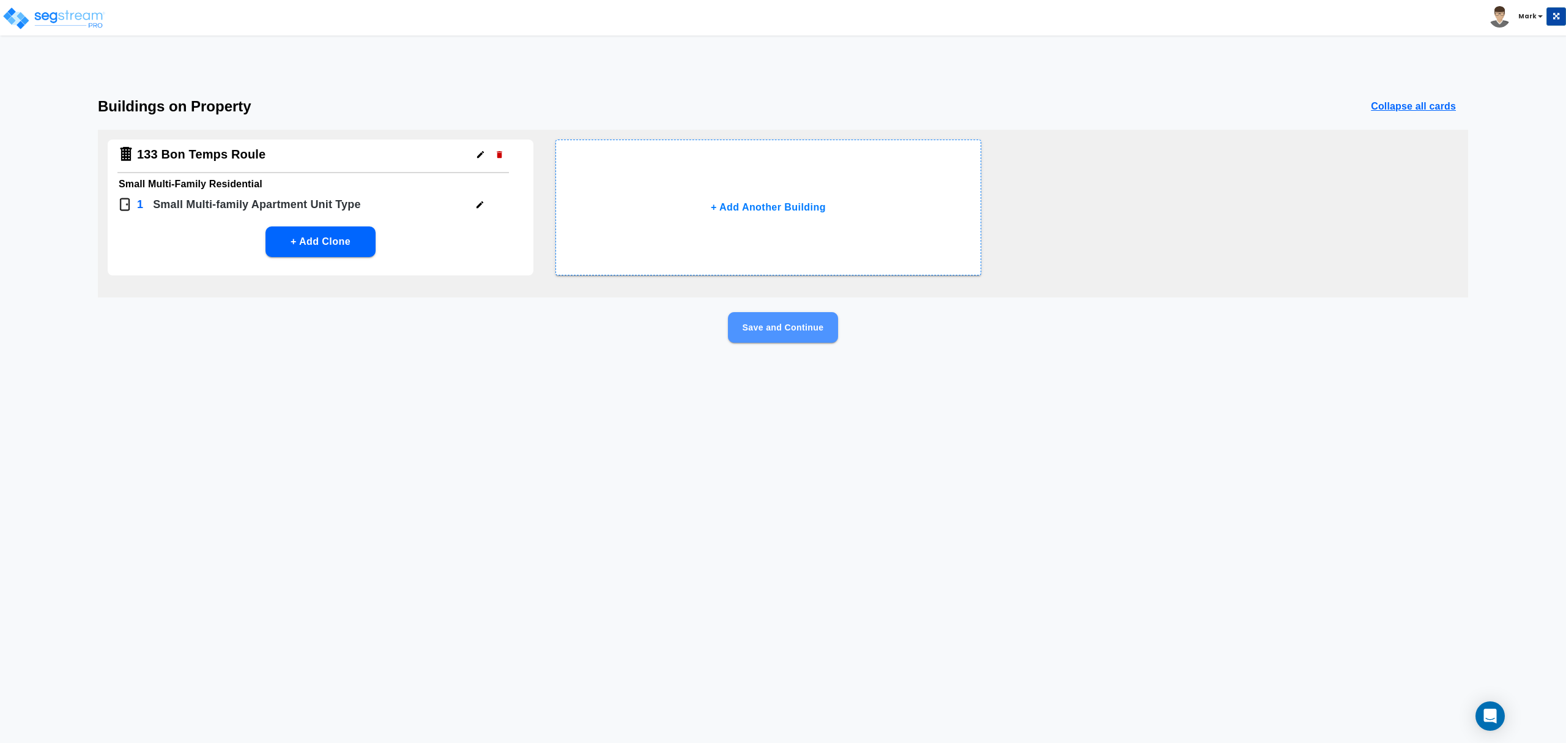
click at [800, 335] on button "Save and Continue" at bounding box center [783, 327] width 110 height 31
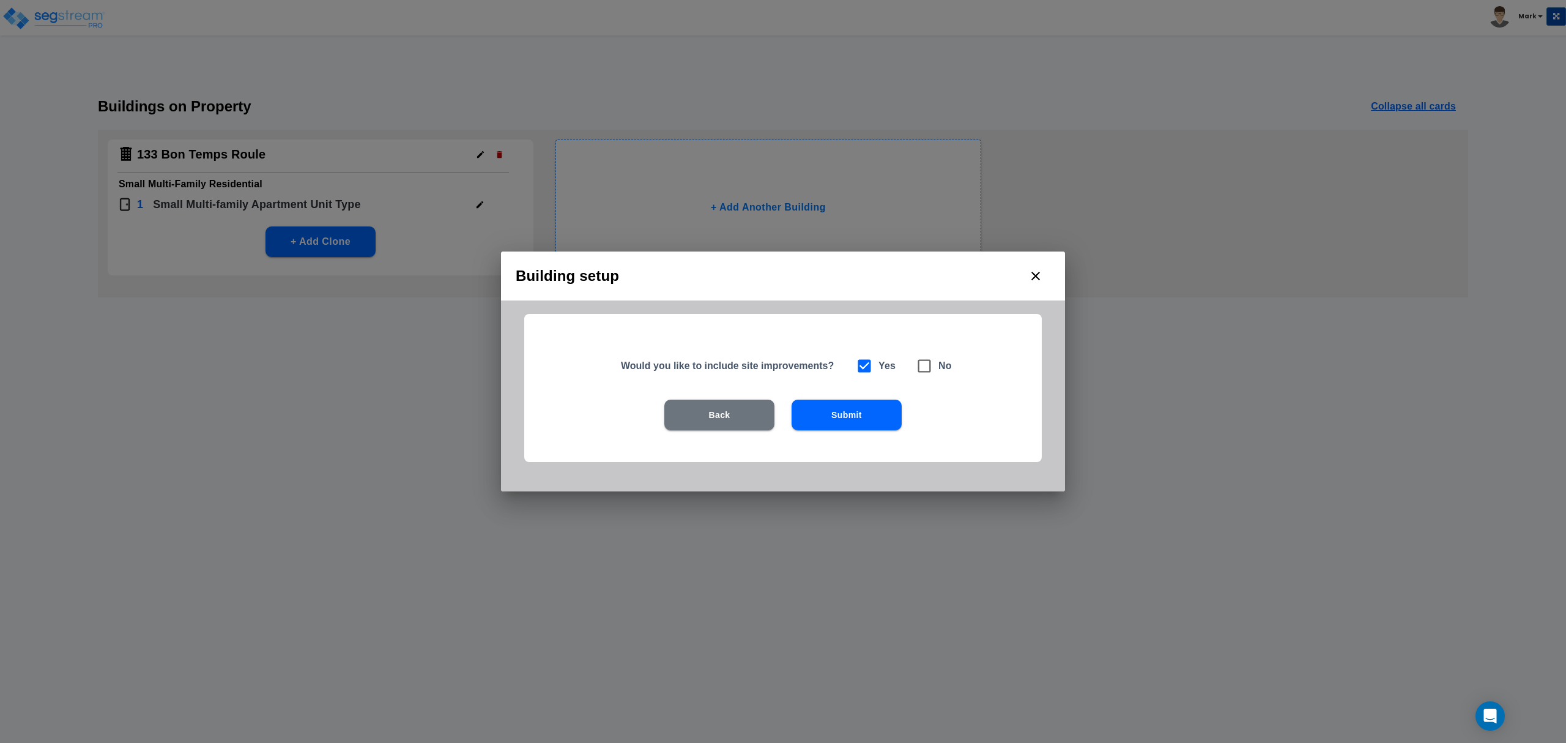
click at [833, 416] on button "Submit" at bounding box center [847, 414] width 110 height 31
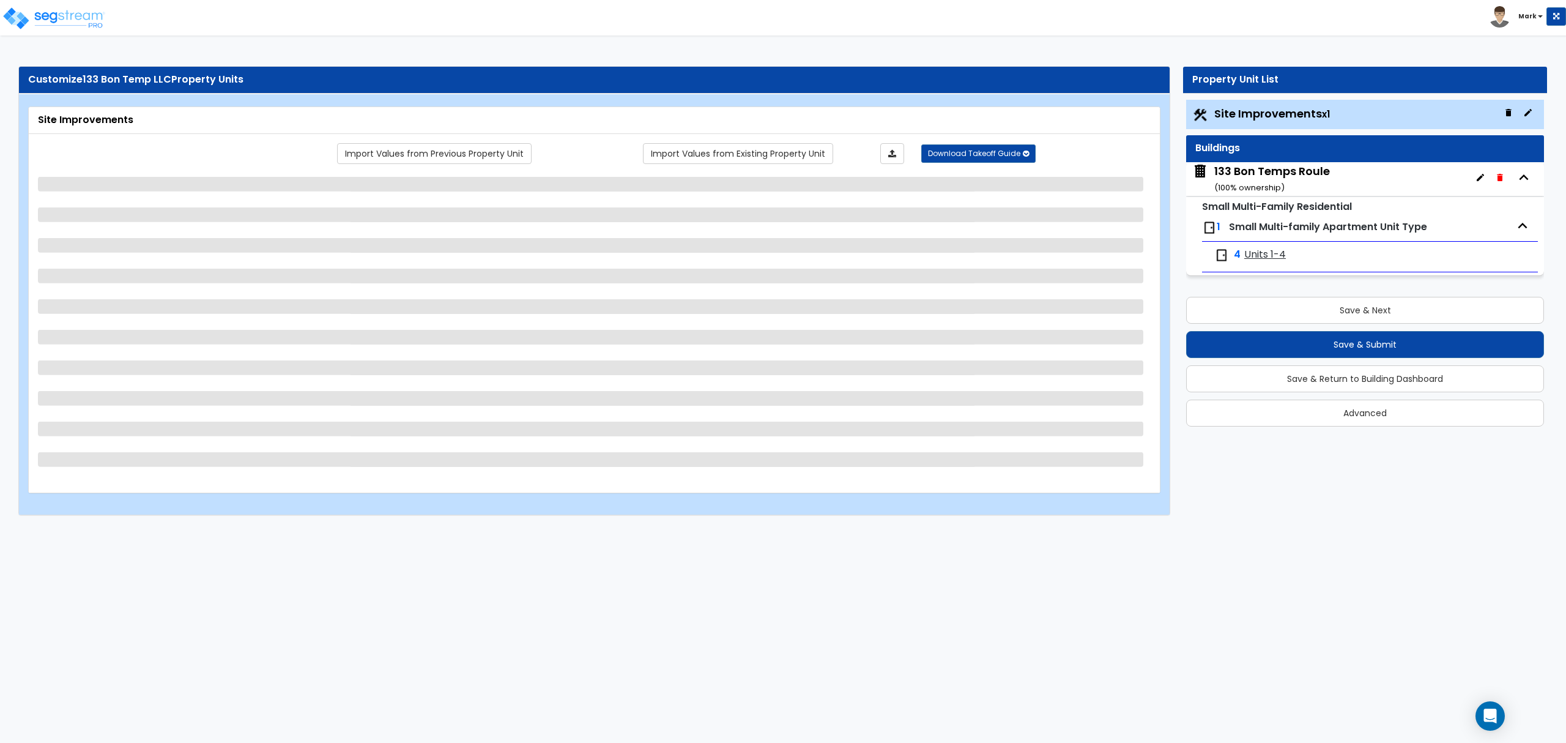
click at [1282, 169] on div "133 Bon Temps Roule ( 100 % ownership)" at bounding box center [1272, 178] width 116 height 31
click at [1282, 179] on div "133 Bon Temps Roule ( 100 % ownership)" at bounding box center [1272, 178] width 116 height 31
